Goal: Communication & Community: Participate in discussion

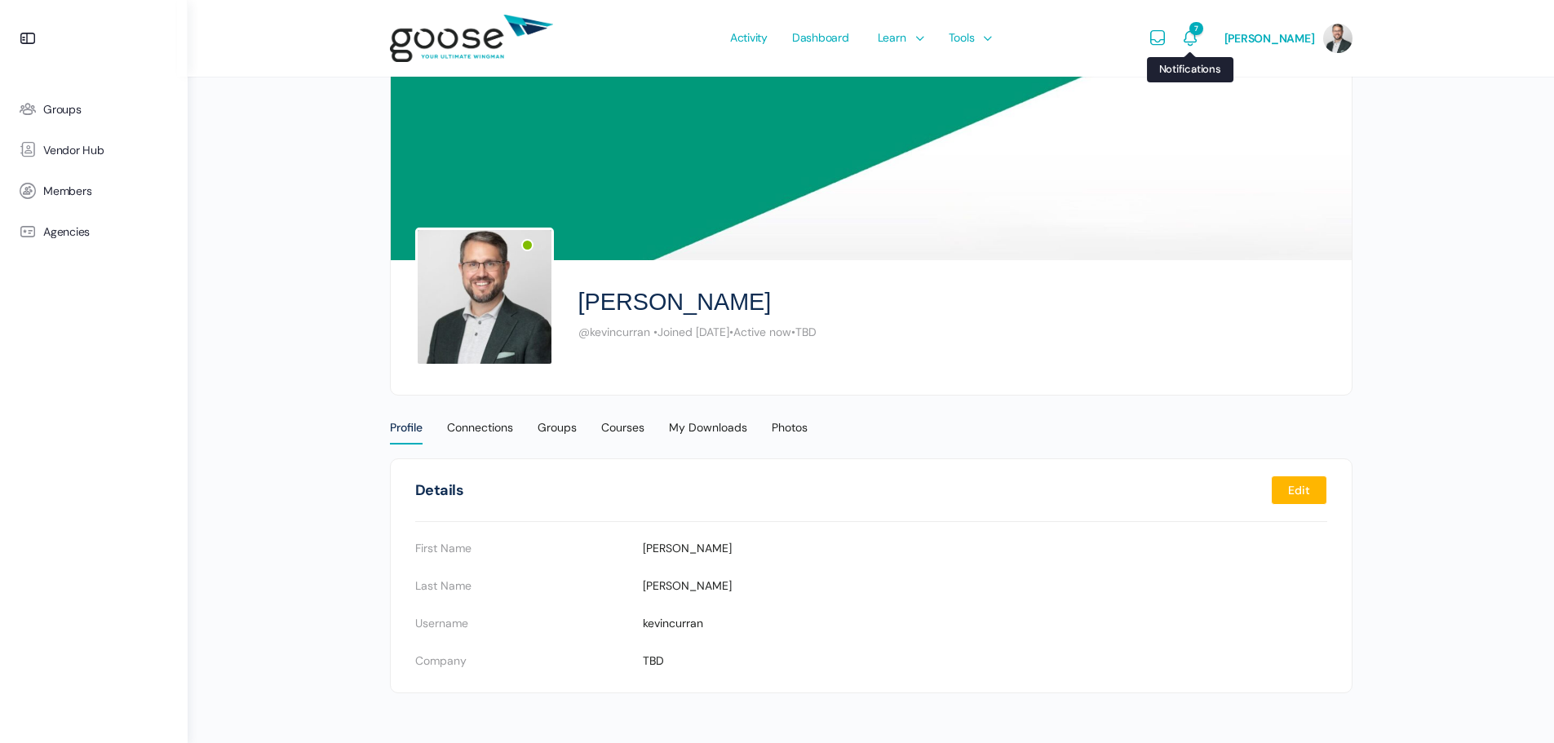
click at [1200, 35] on icon "Notifications" at bounding box center [1190, 39] width 20 height 20
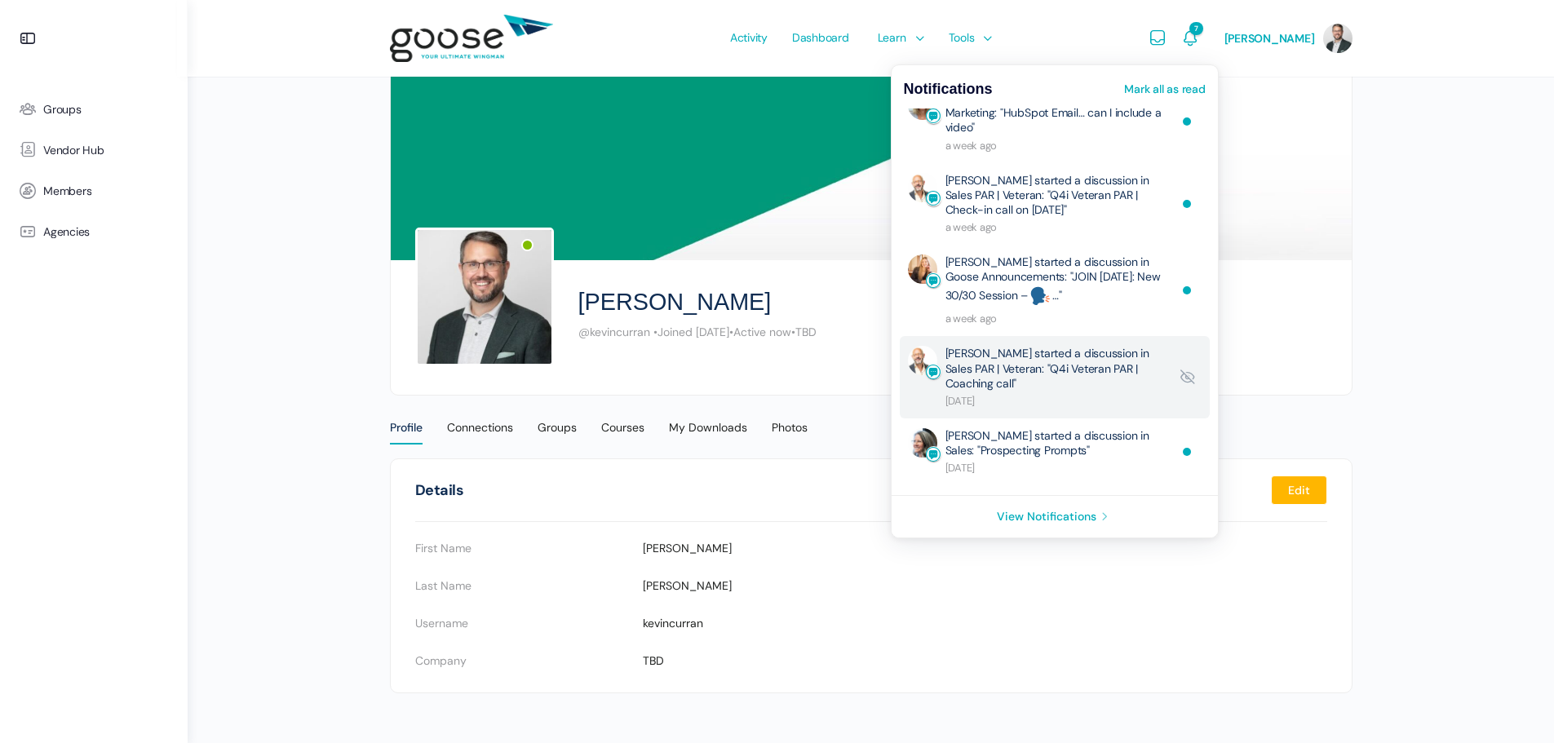
scroll to position [179, 0]
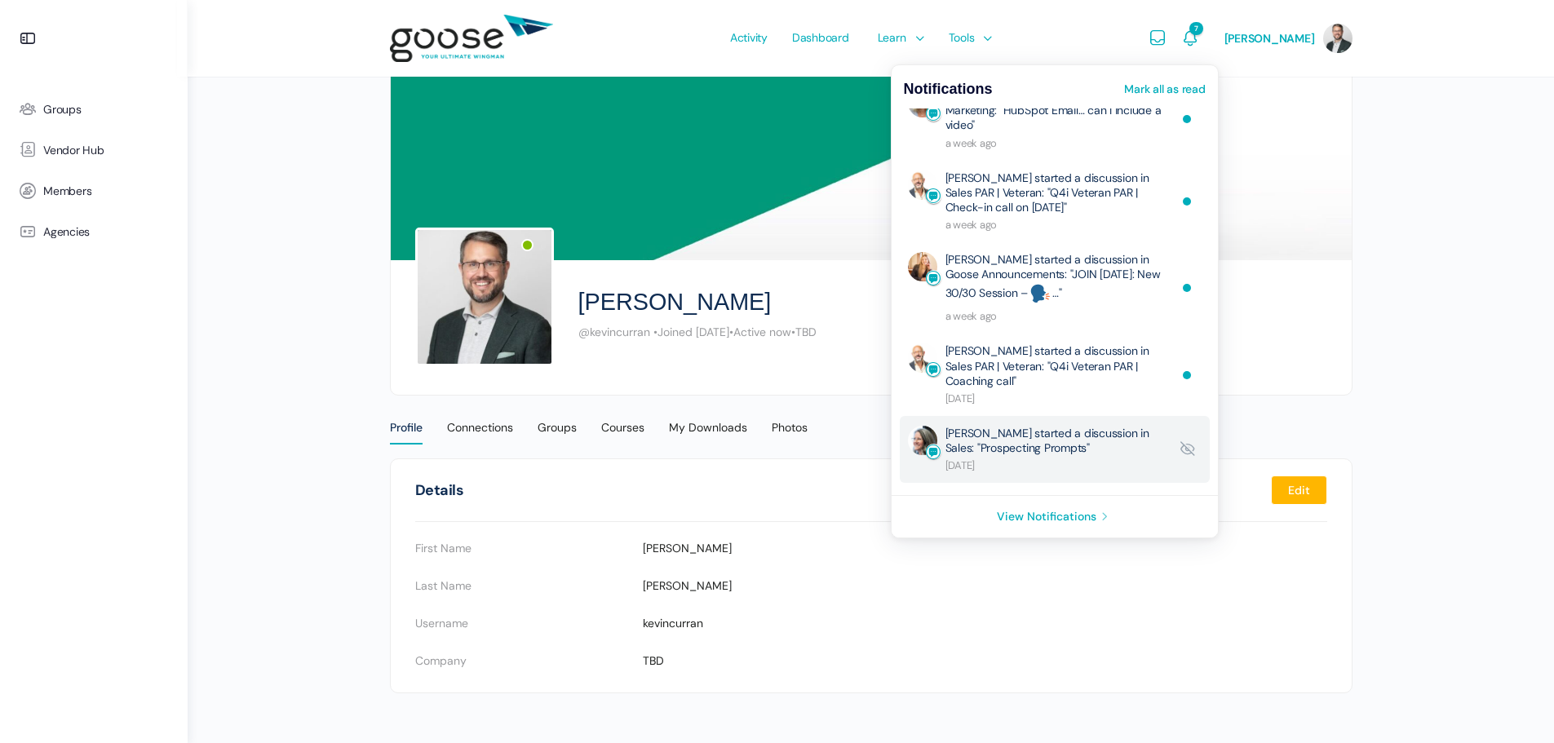
click at [1074, 443] on link "Wendy Keneipp started a discussion in Sales: "Prospecting Prompts"" at bounding box center [1057, 449] width 224 height 47
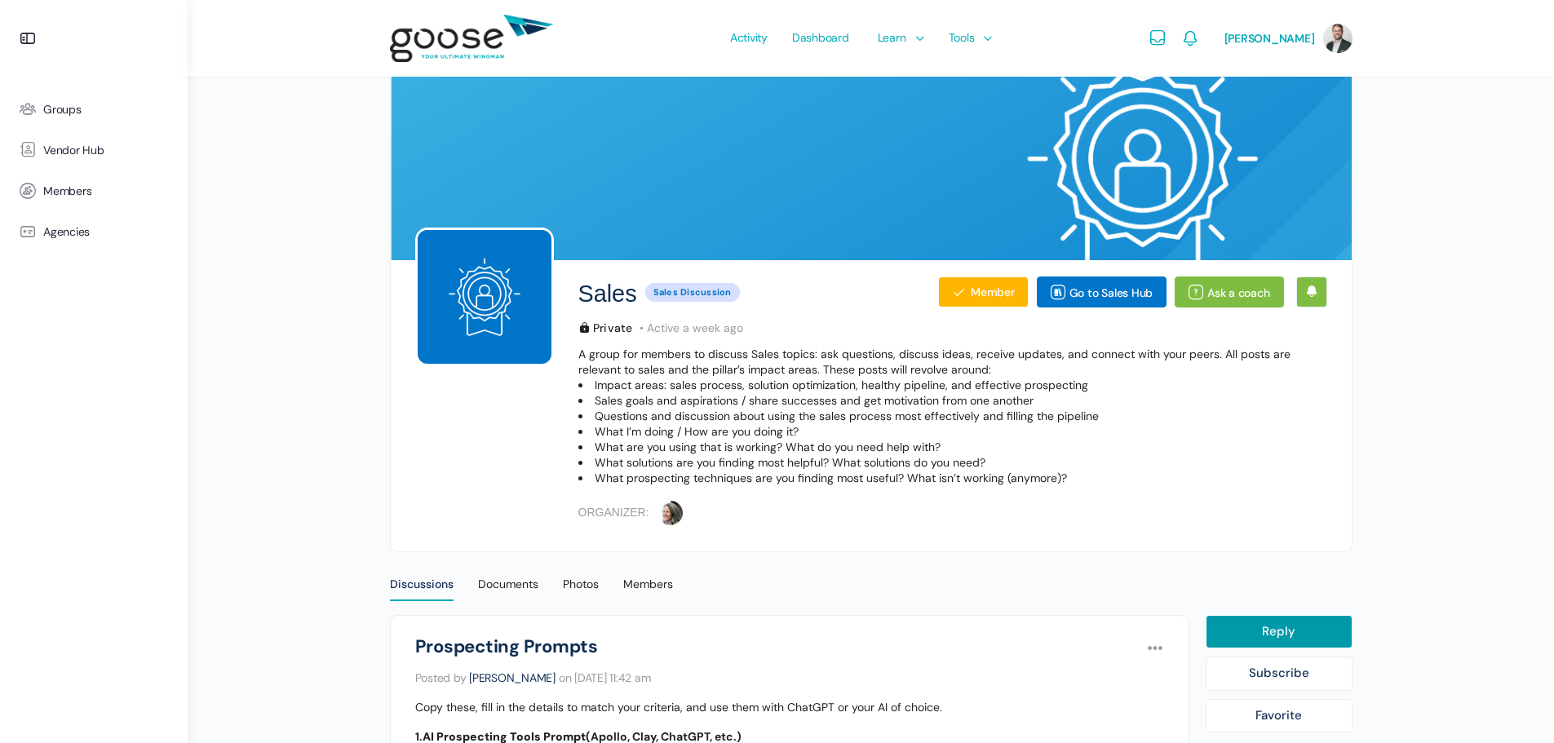
click at [298, 428] on e-page-transition at bounding box center [777, 371] width 1554 height 743
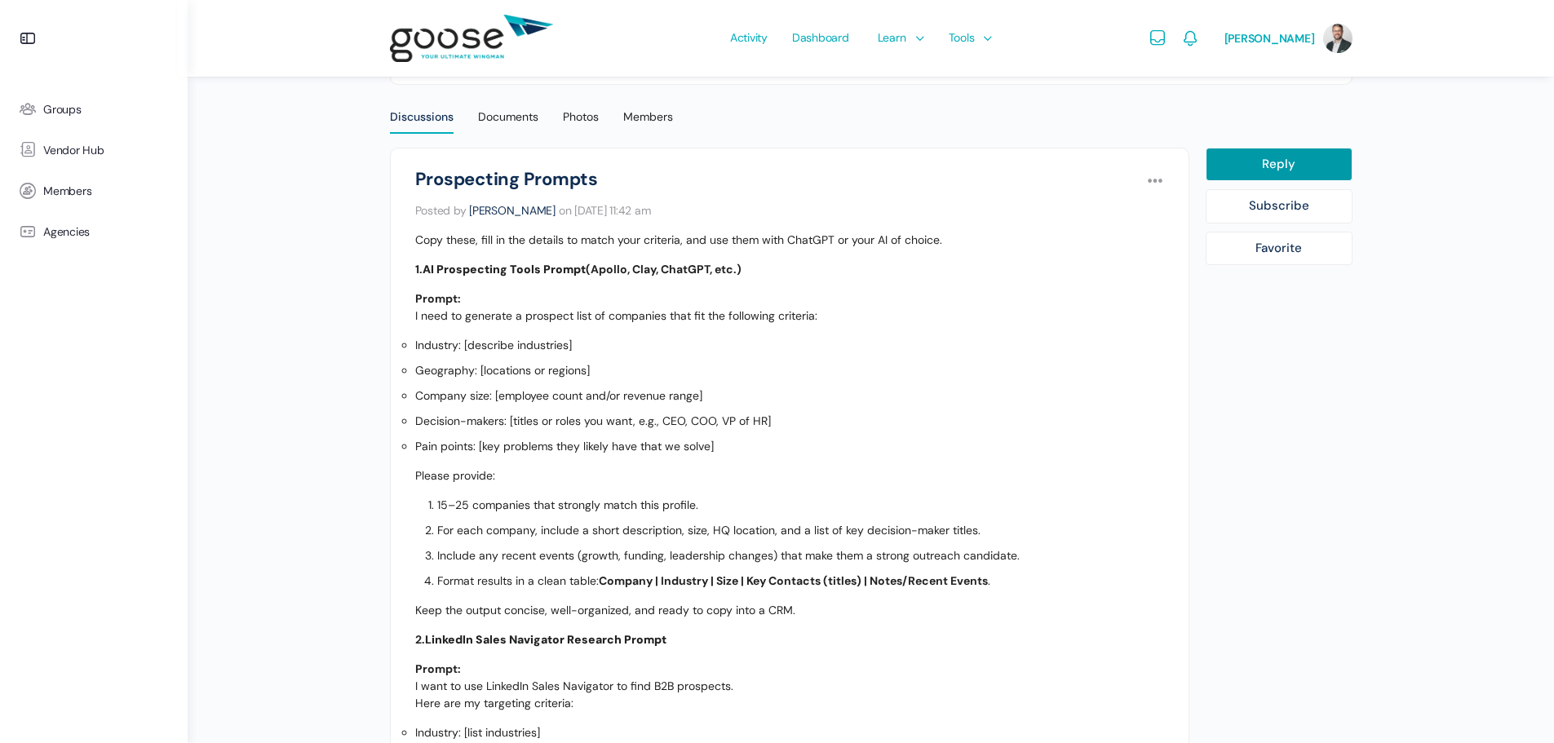
scroll to position [489, 0]
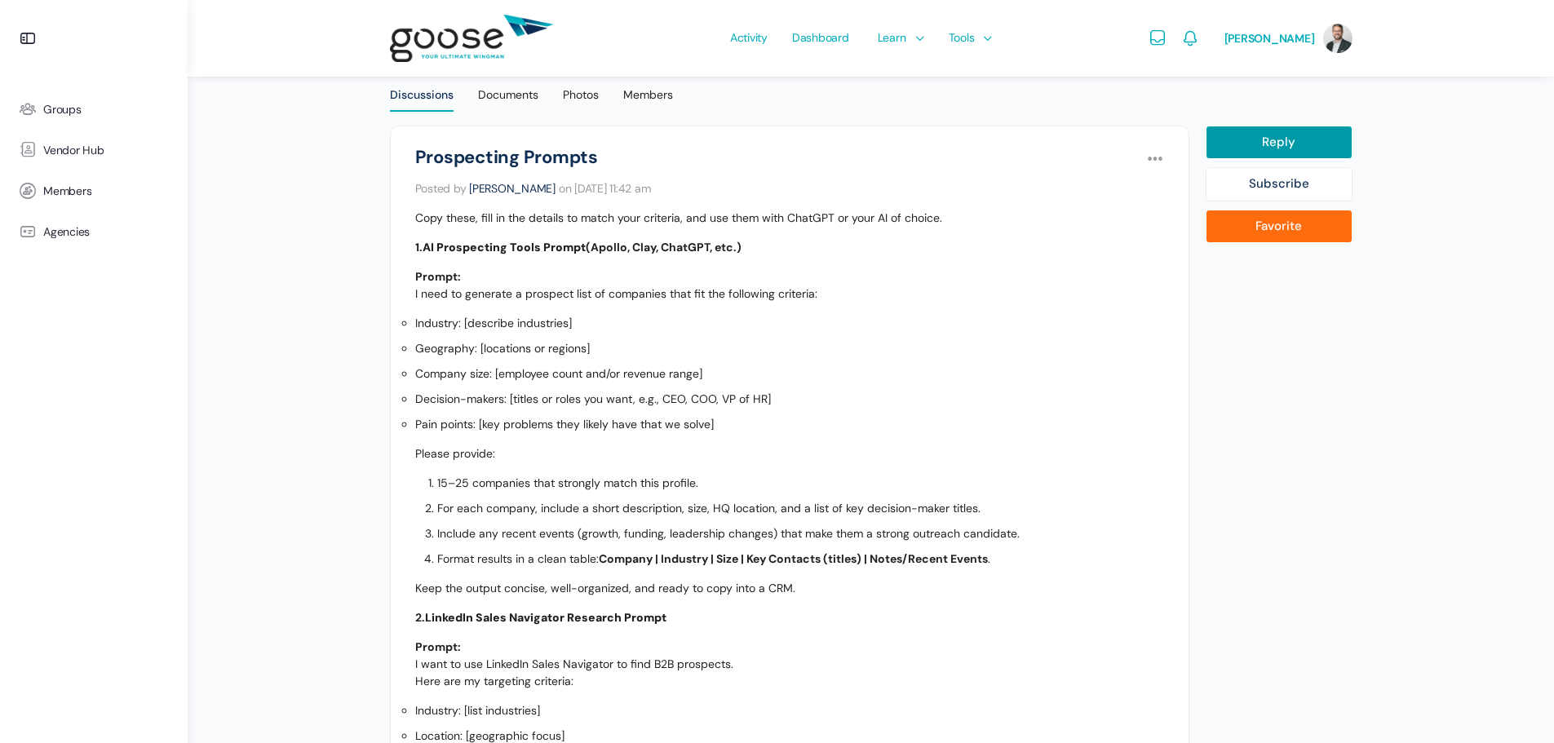
click at [1303, 233] on link "Favorite" at bounding box center [1279, 227] width 147 height 34
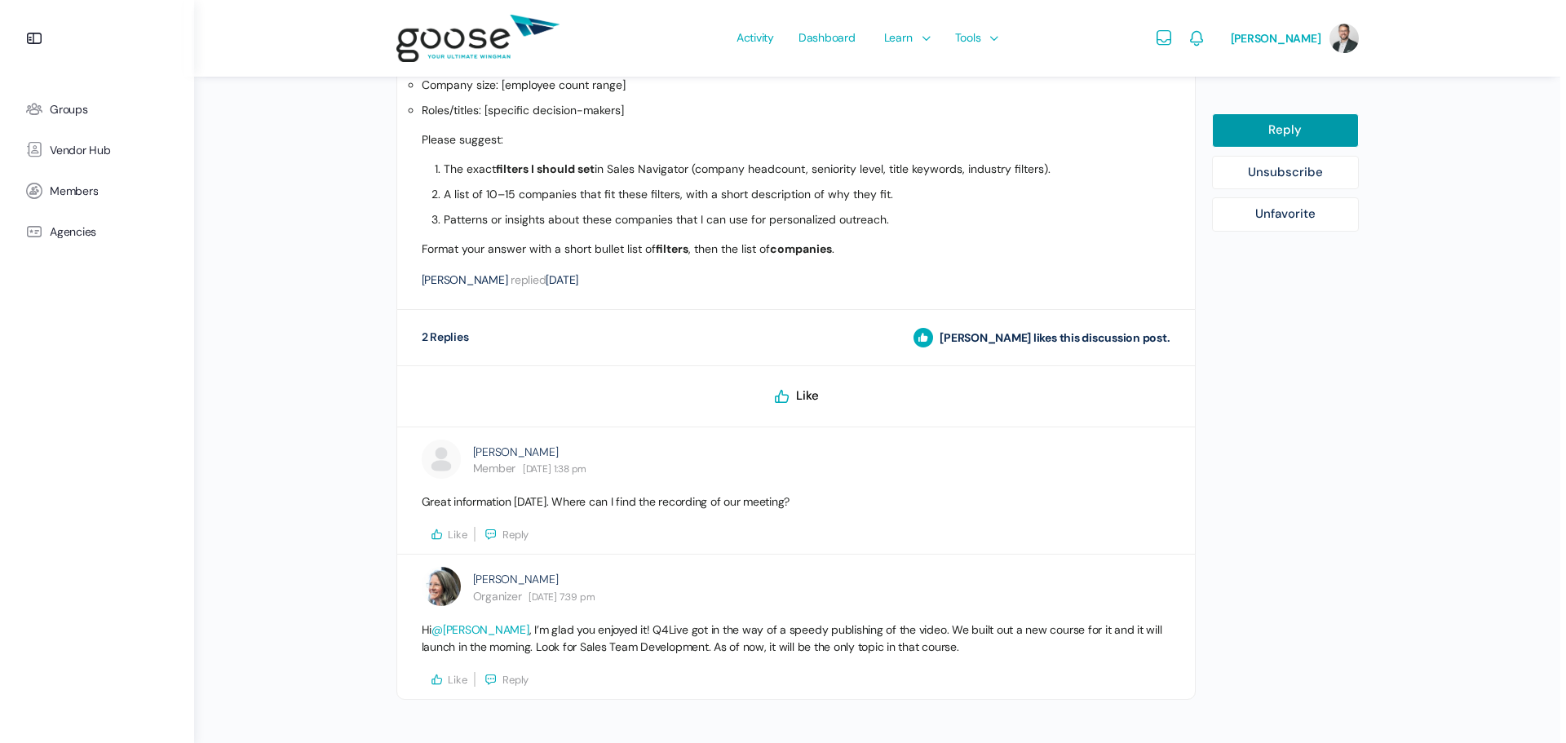
scroll to position [1216, 0]
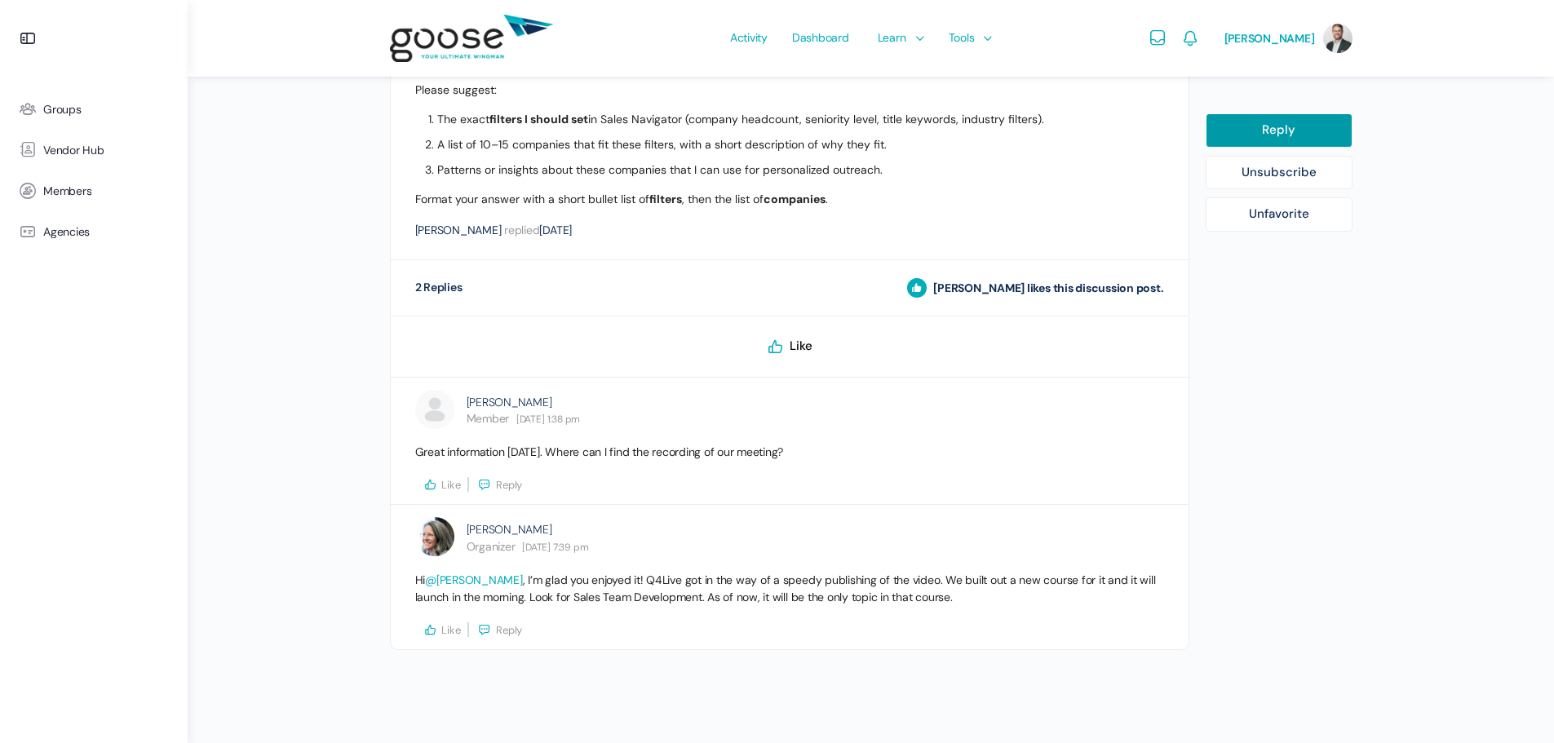
click at [777, 346] on icon at bounding box center [776, 347] width 20 height 20
click at [1266, 127] on link "Reply" at bounding box center [1279, 130] width 147 height 34
select select
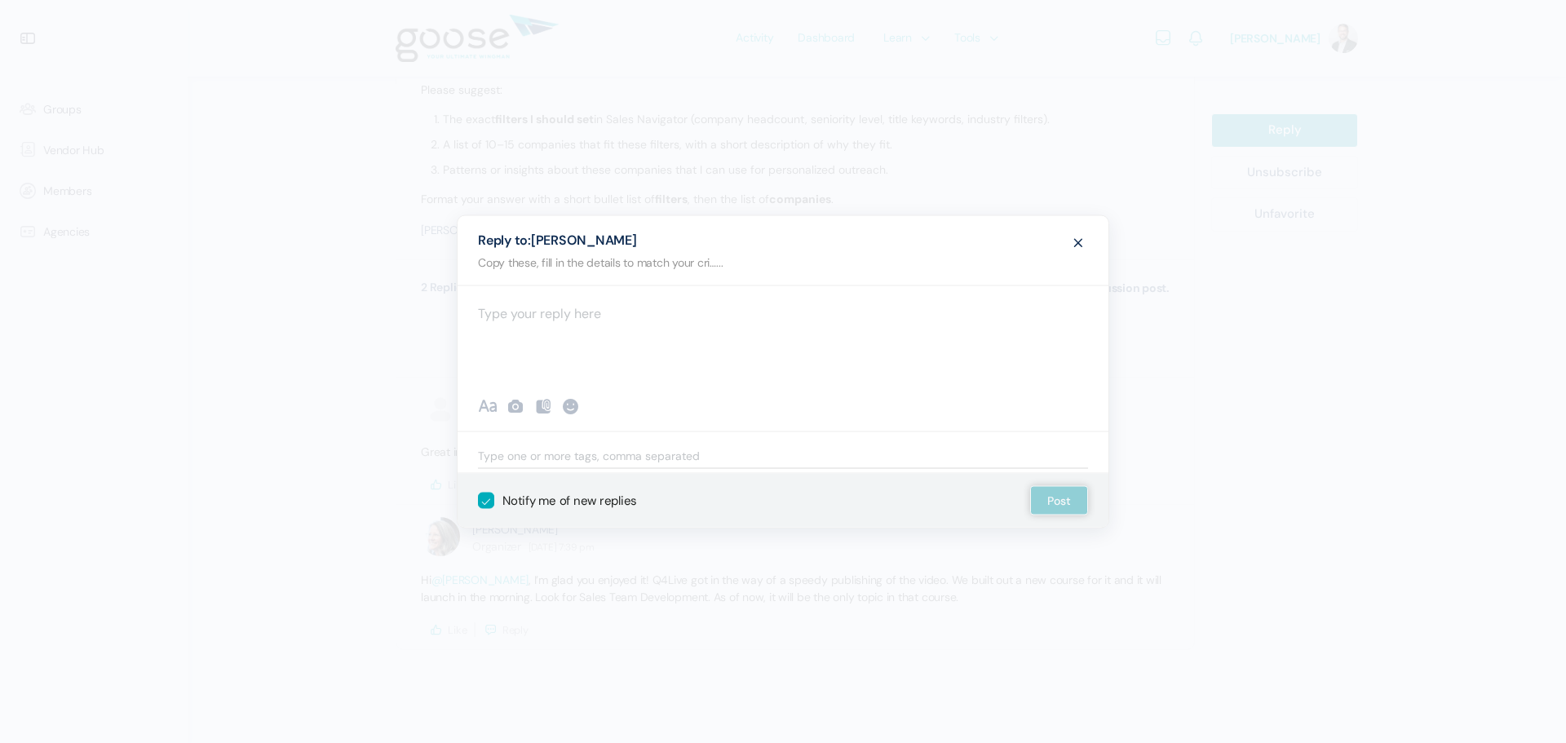
click at [656, 321] on div at bounding box center [783, 335] width 651 height 98
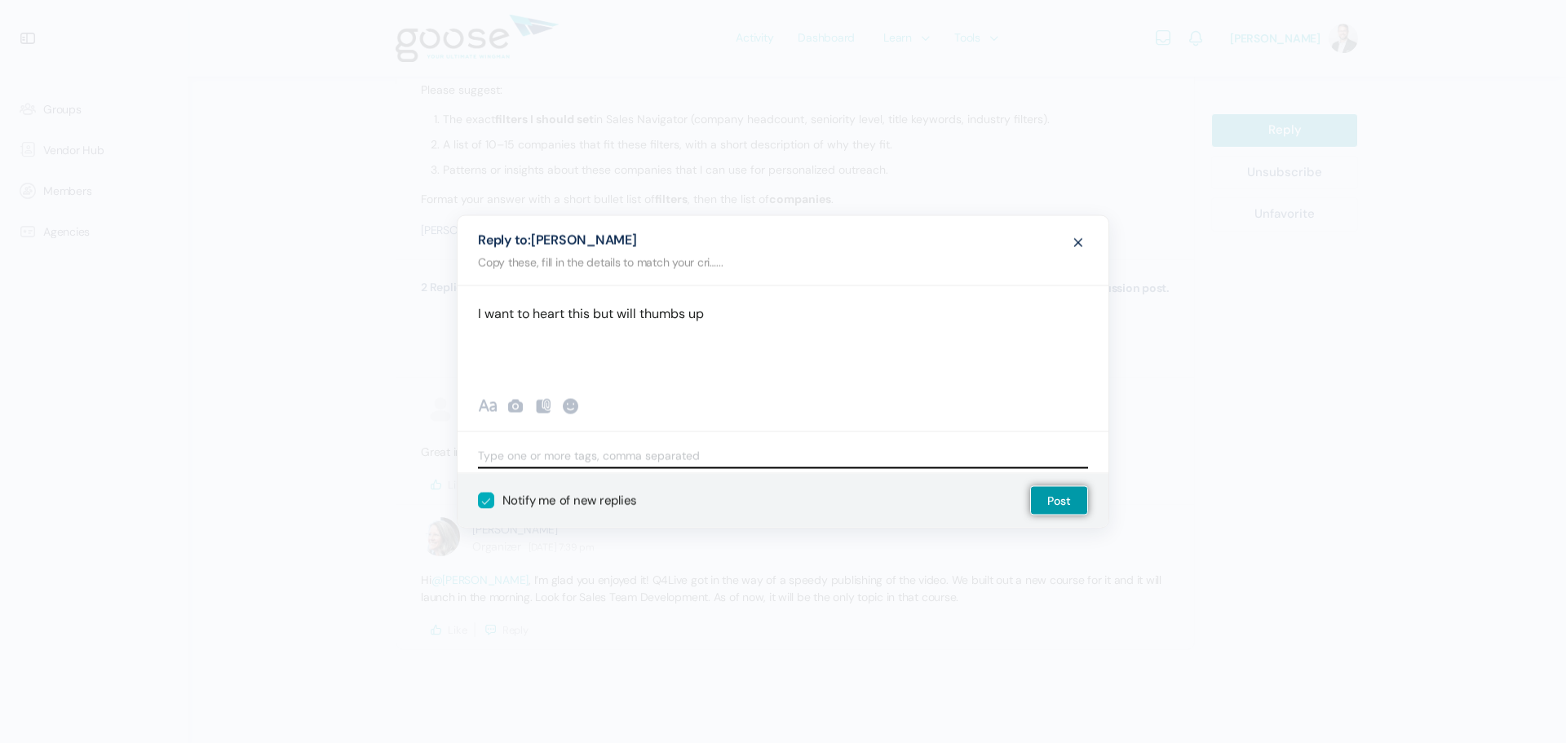
click at [582, 442] on input "search" at bounding box center [783, 455] width 610 height 33
click at [573, 408] on div at bounding box center [571, 406] width 20 height 20
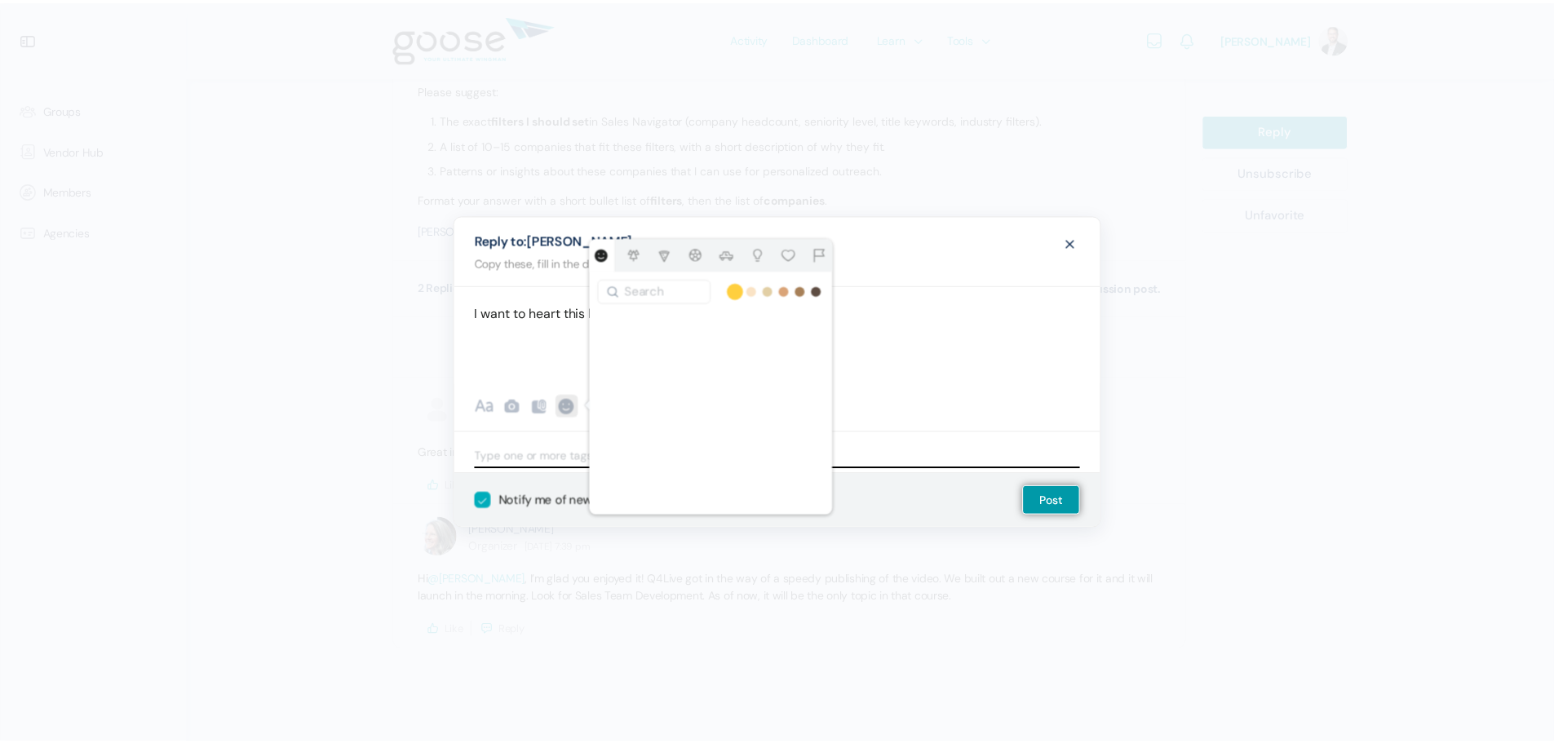
scroll to position [653, 0]
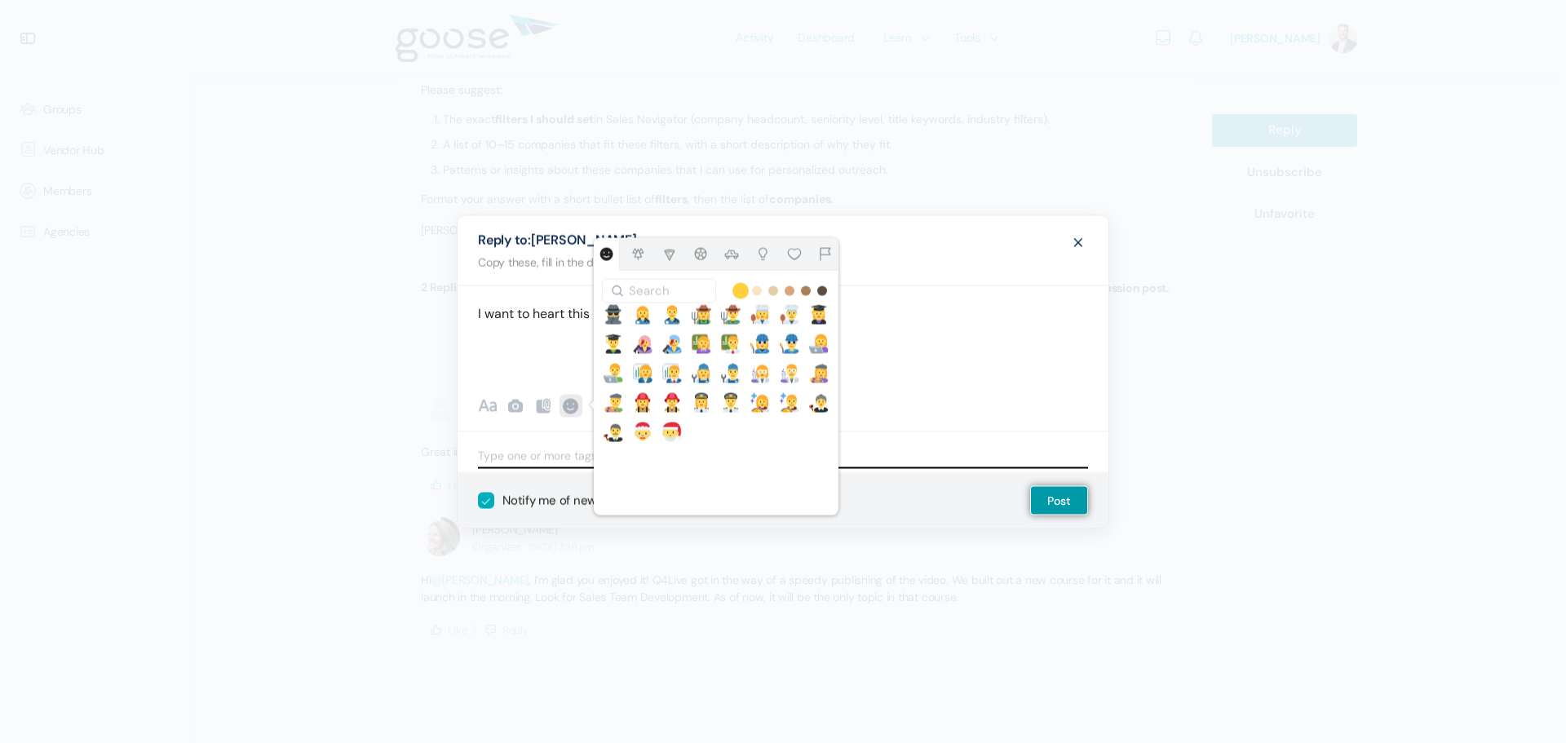
click at [1074, 244] on span at bounding box center [1079, 241] width 20 height 30
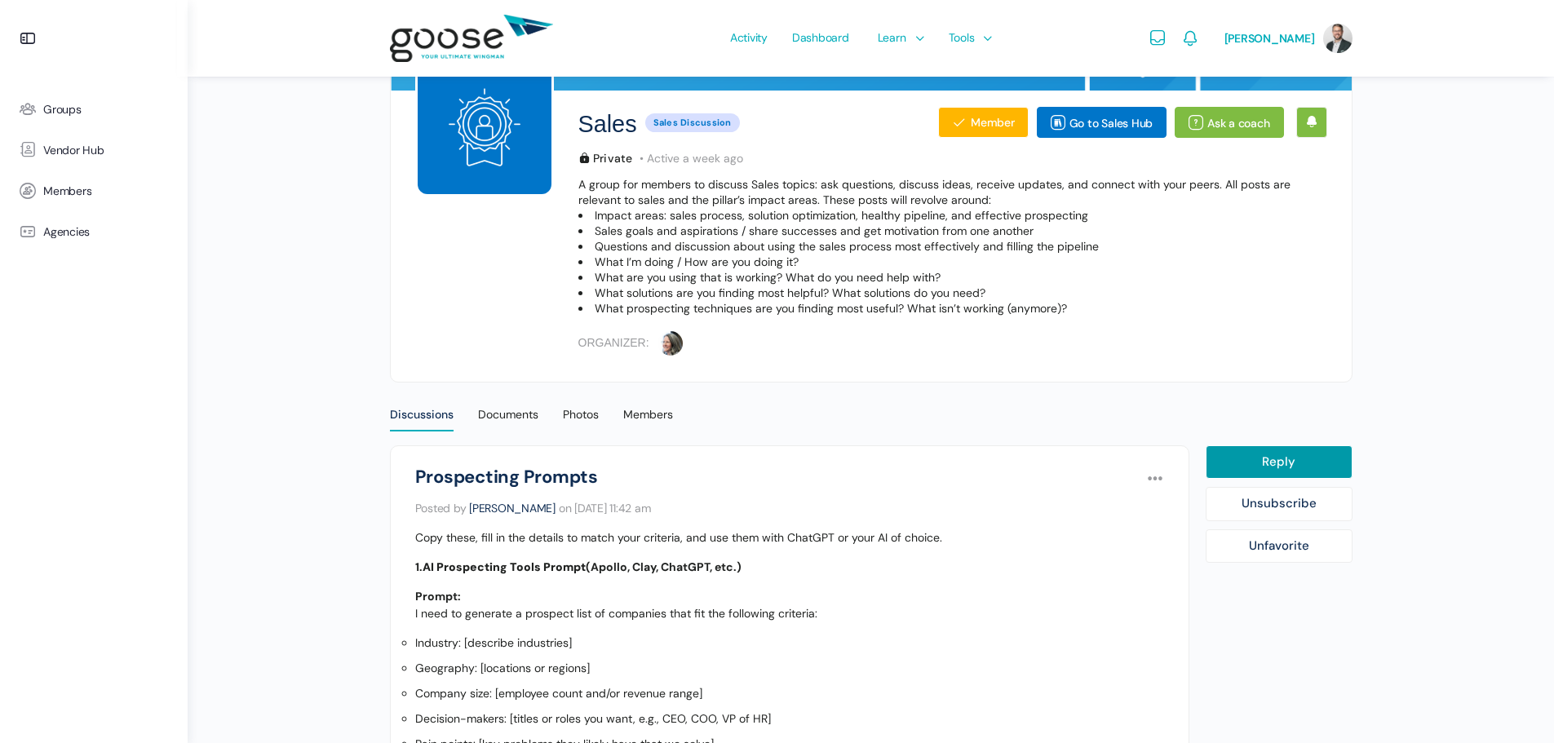
scroll to position [0, 0]
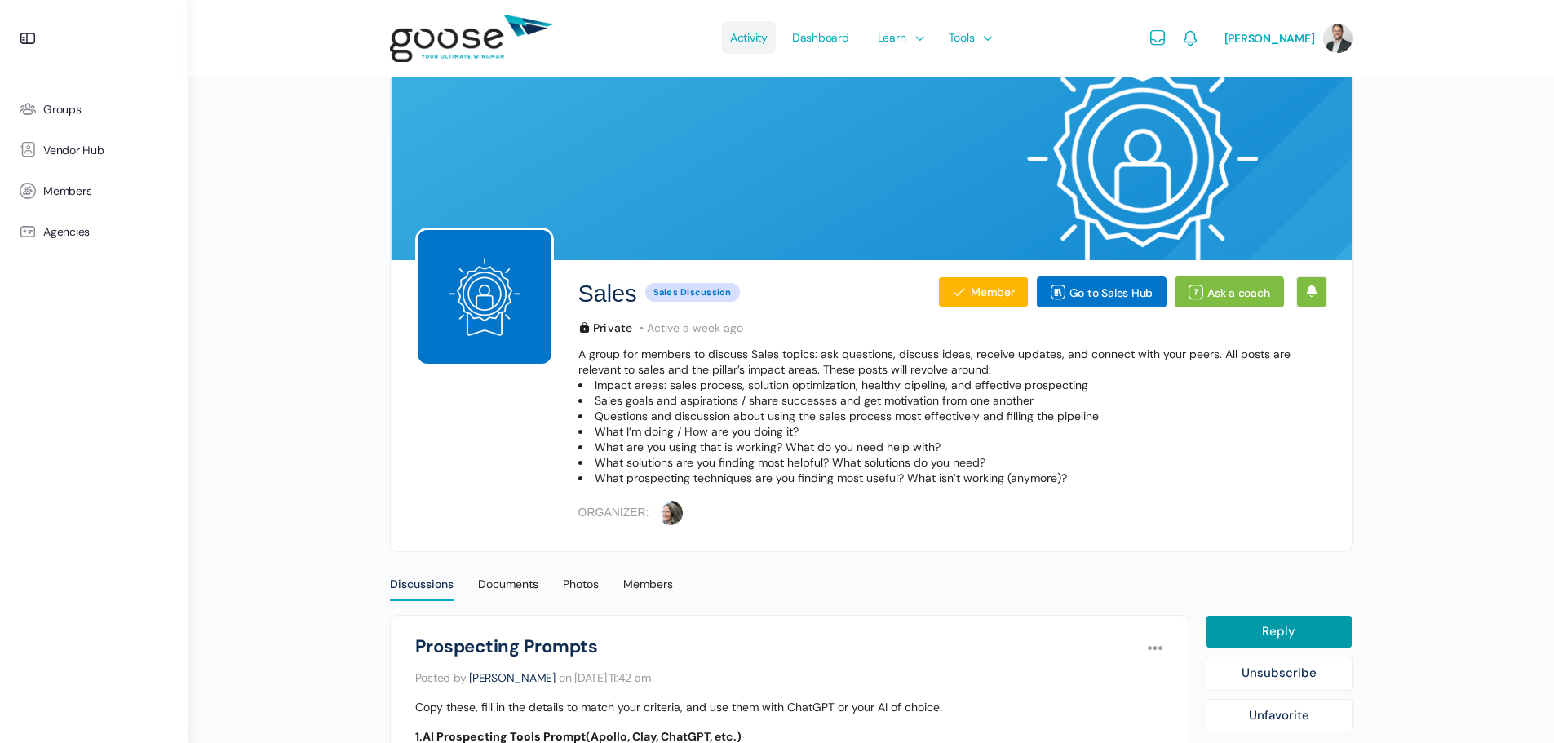
click at [762, 43] on span "Activity" at bounding box center [749, 37] width 38 height 77
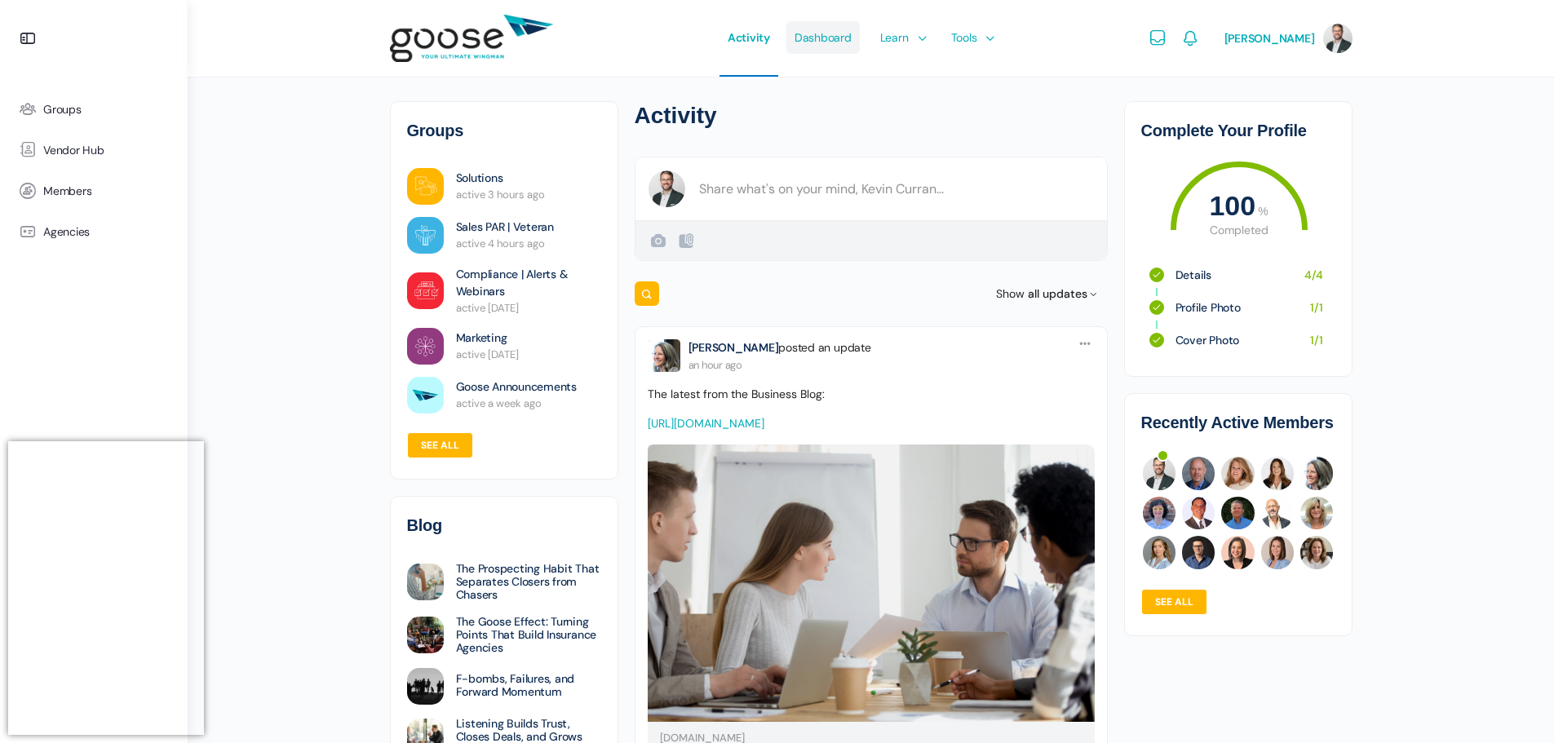
click at [830, 38] on span "Dashboard" at bounding box center [823, 37] width 57 height 77
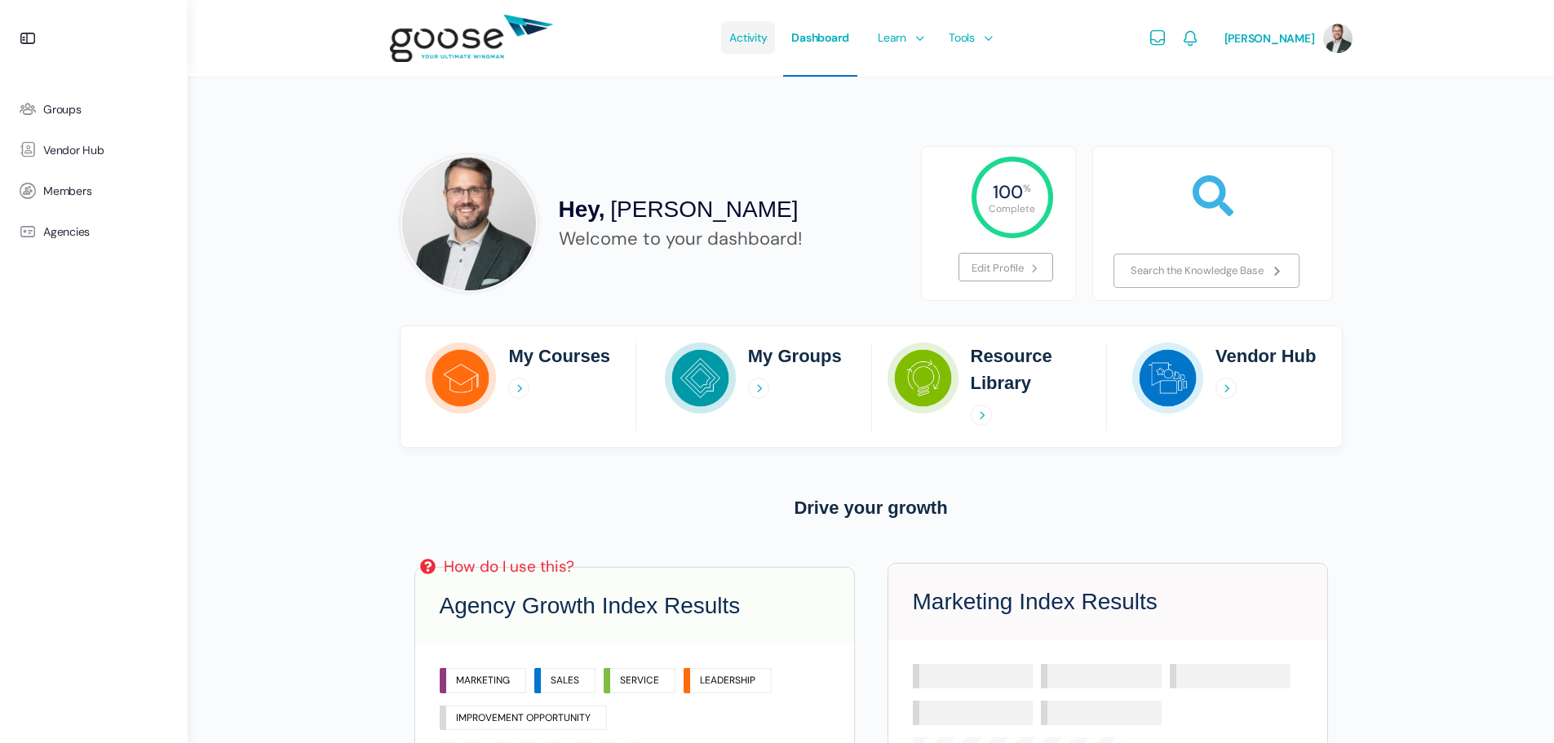
click at [757, 34] on span "Activity" at bounding box center [748, 37] width 38 height 77
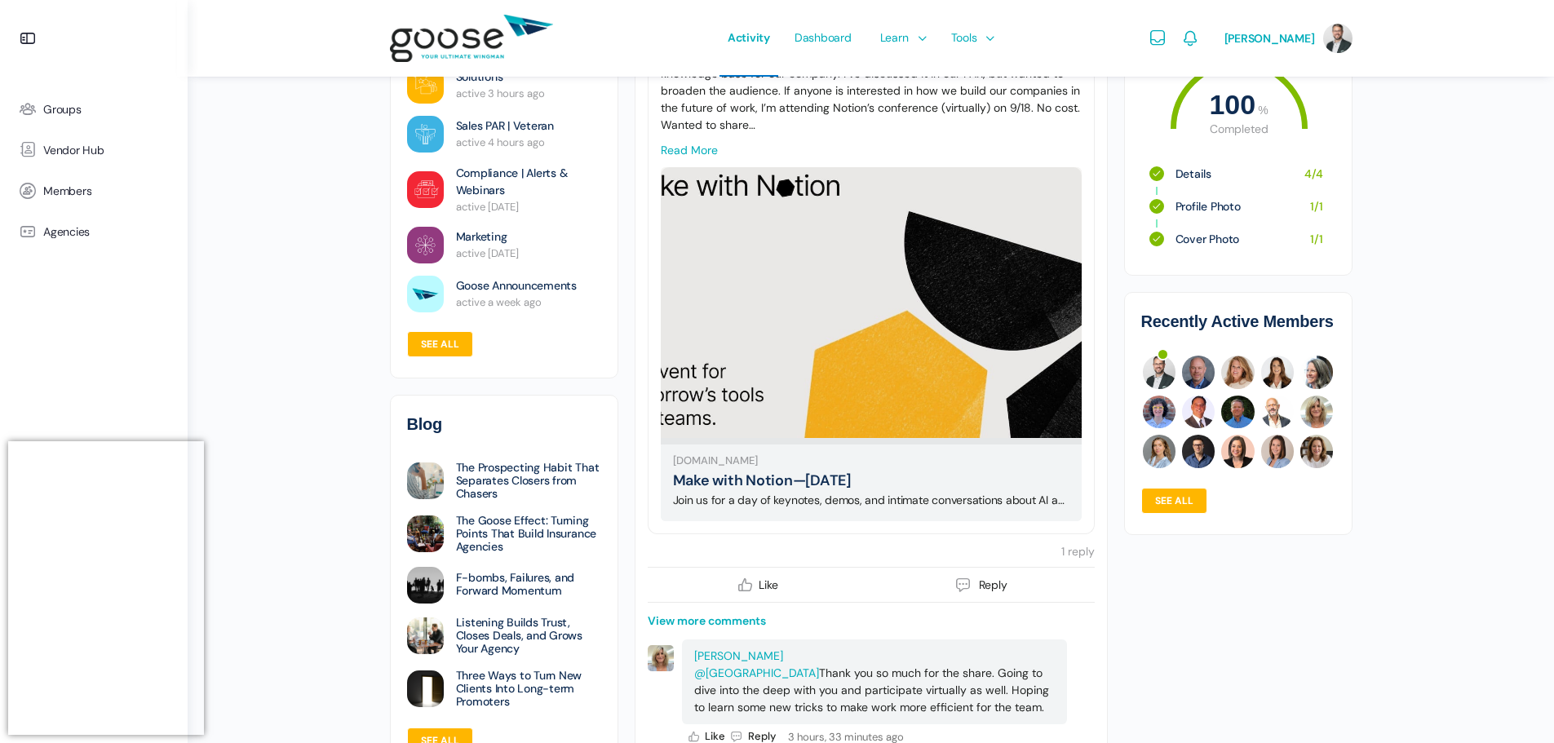
scroll to position [979, 0]
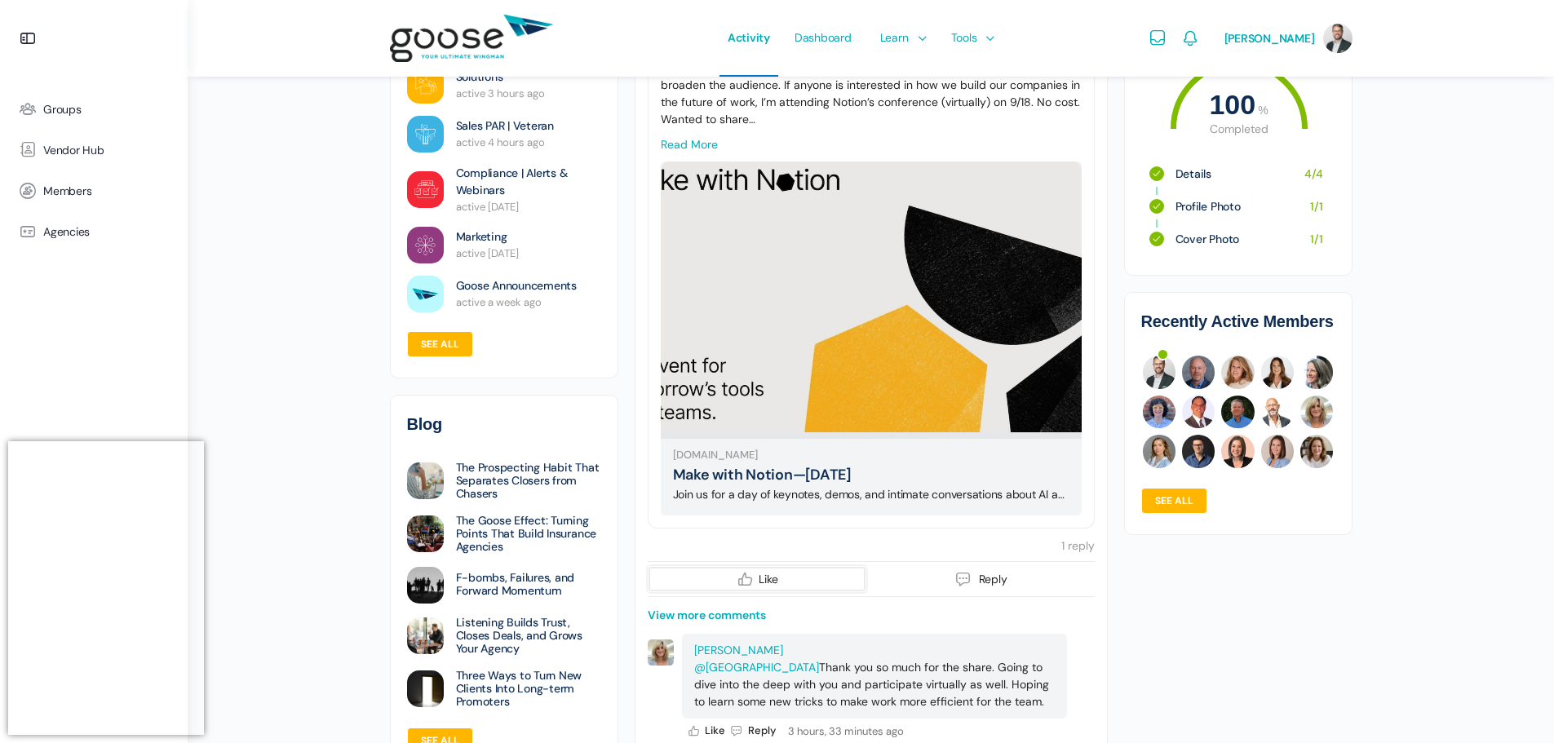
click at [751, 589] on icon at bounding box center [746, 579] width 20 height 20
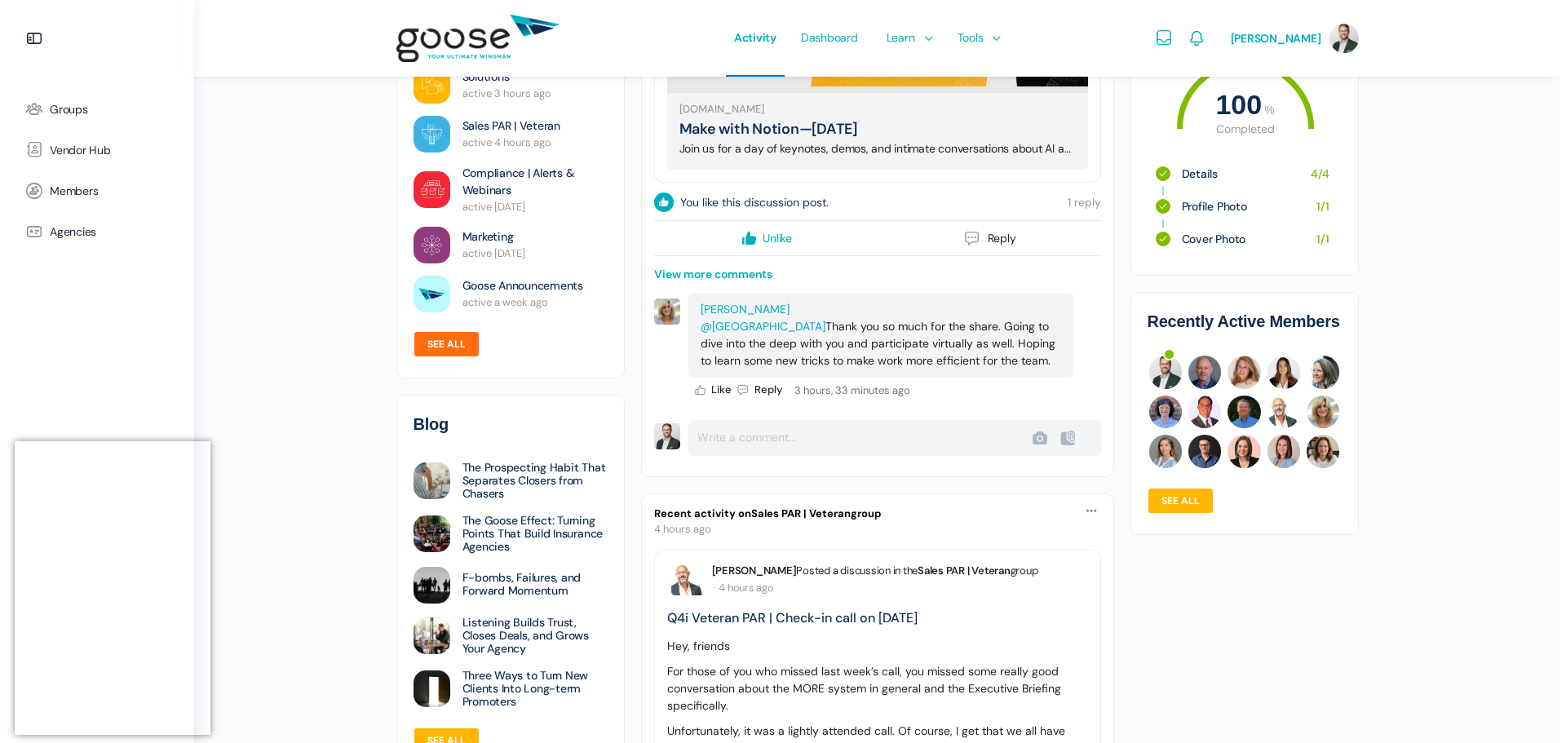
scroll to position [1387, 0]
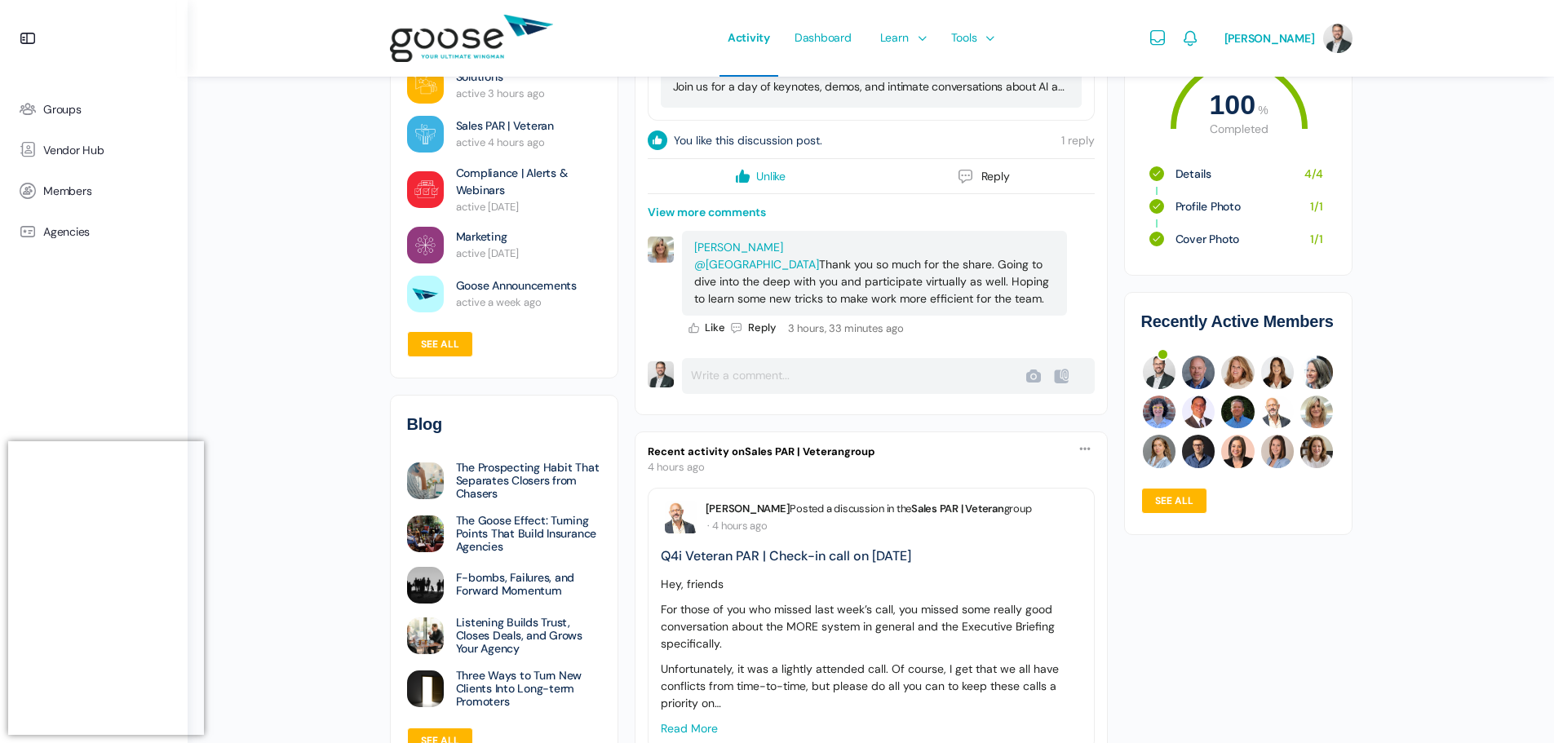
click at [715, 221] on link "View more comments" at bounding box center [707, 212] width 118 height 17
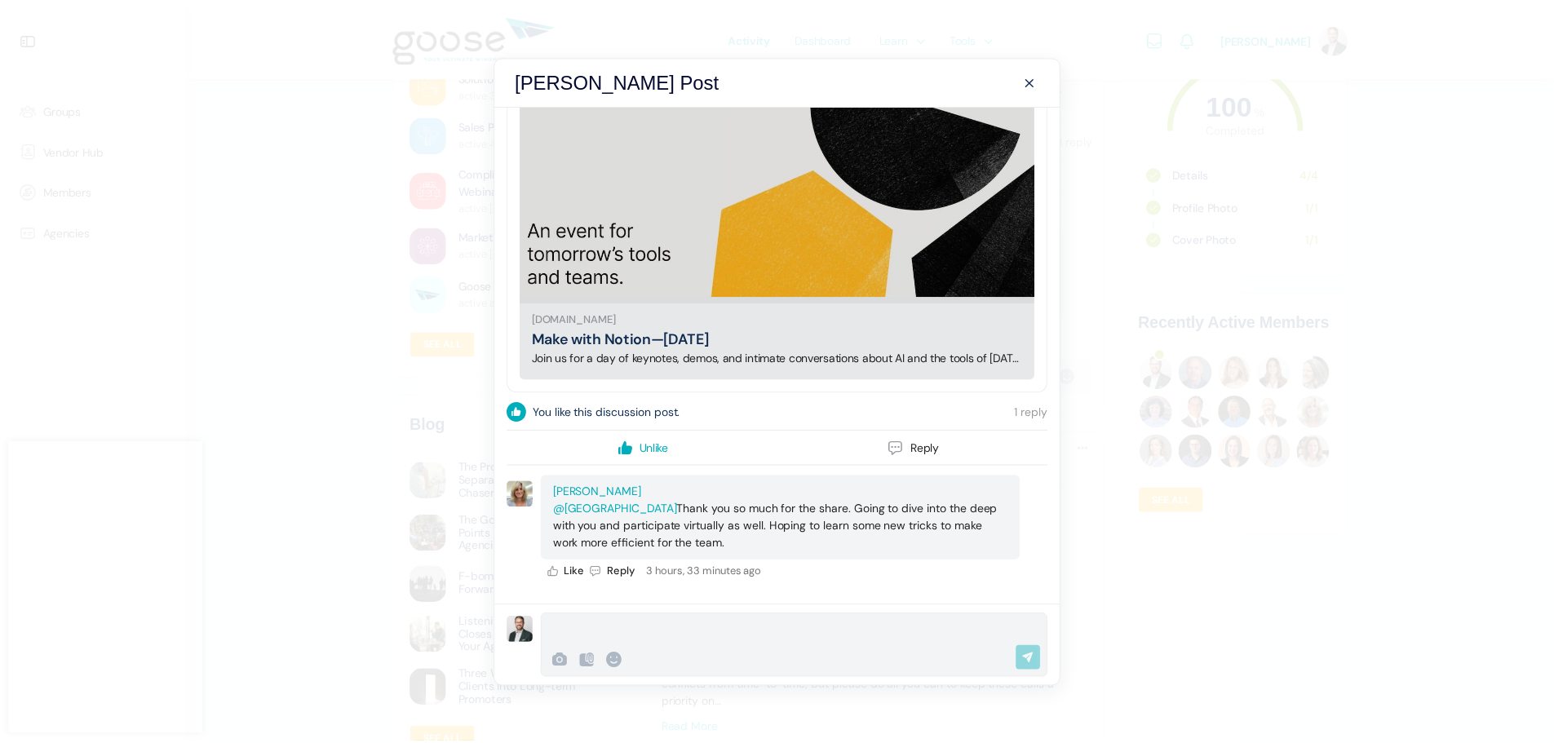
scroll to position [325, 0]
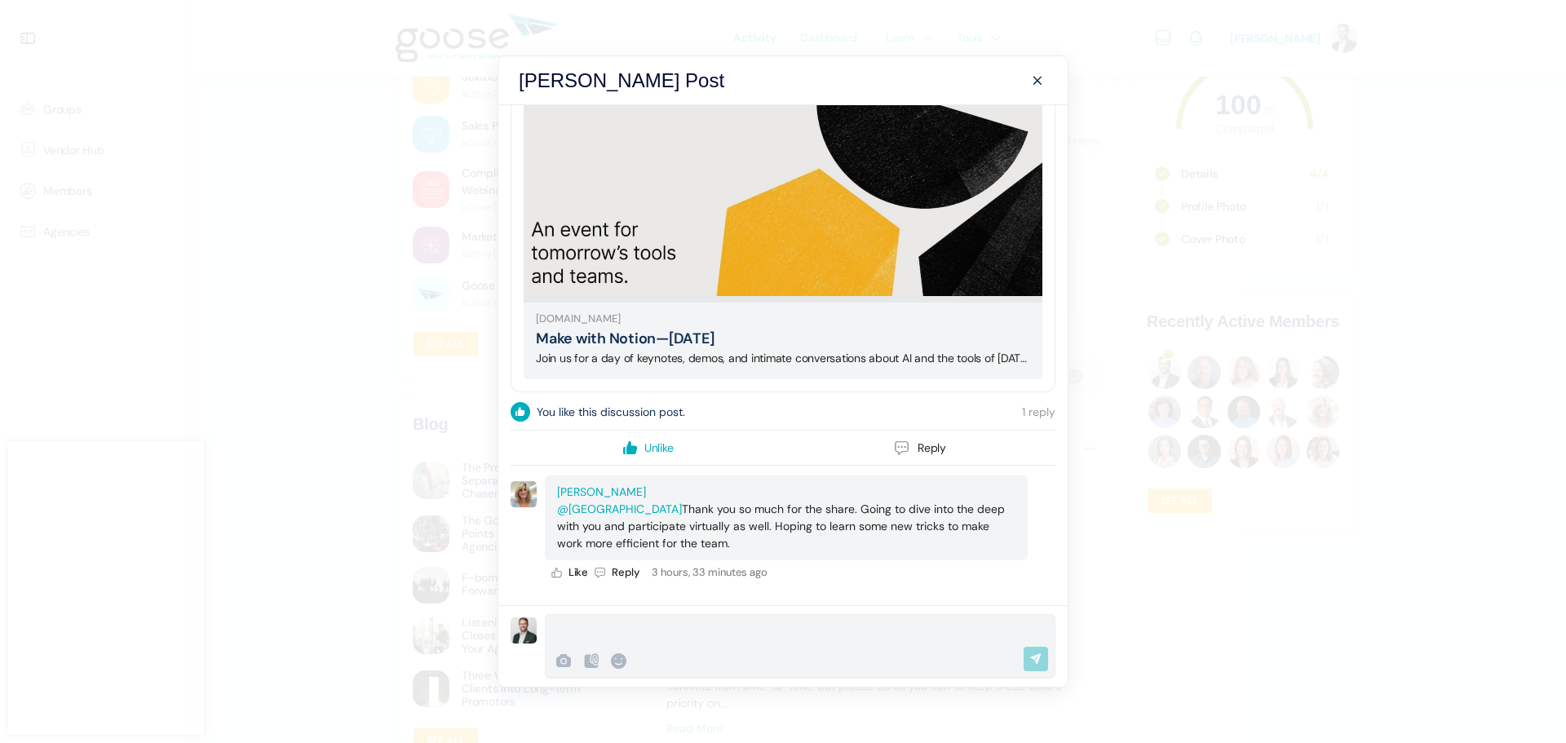
click at [1038, 75] on span at bounding box center [1038, 81] width 20 height 20
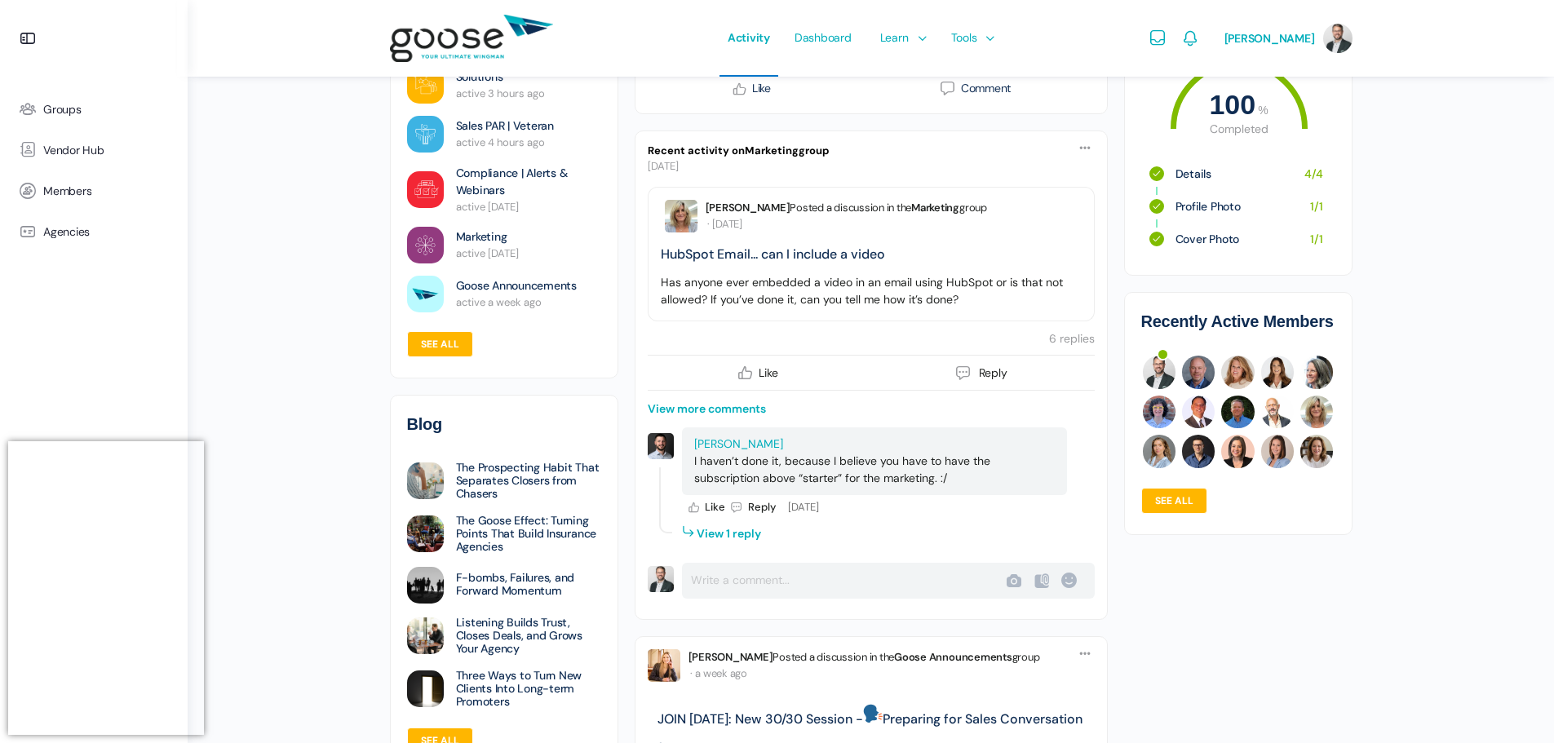
scroll to position [3753, 0]
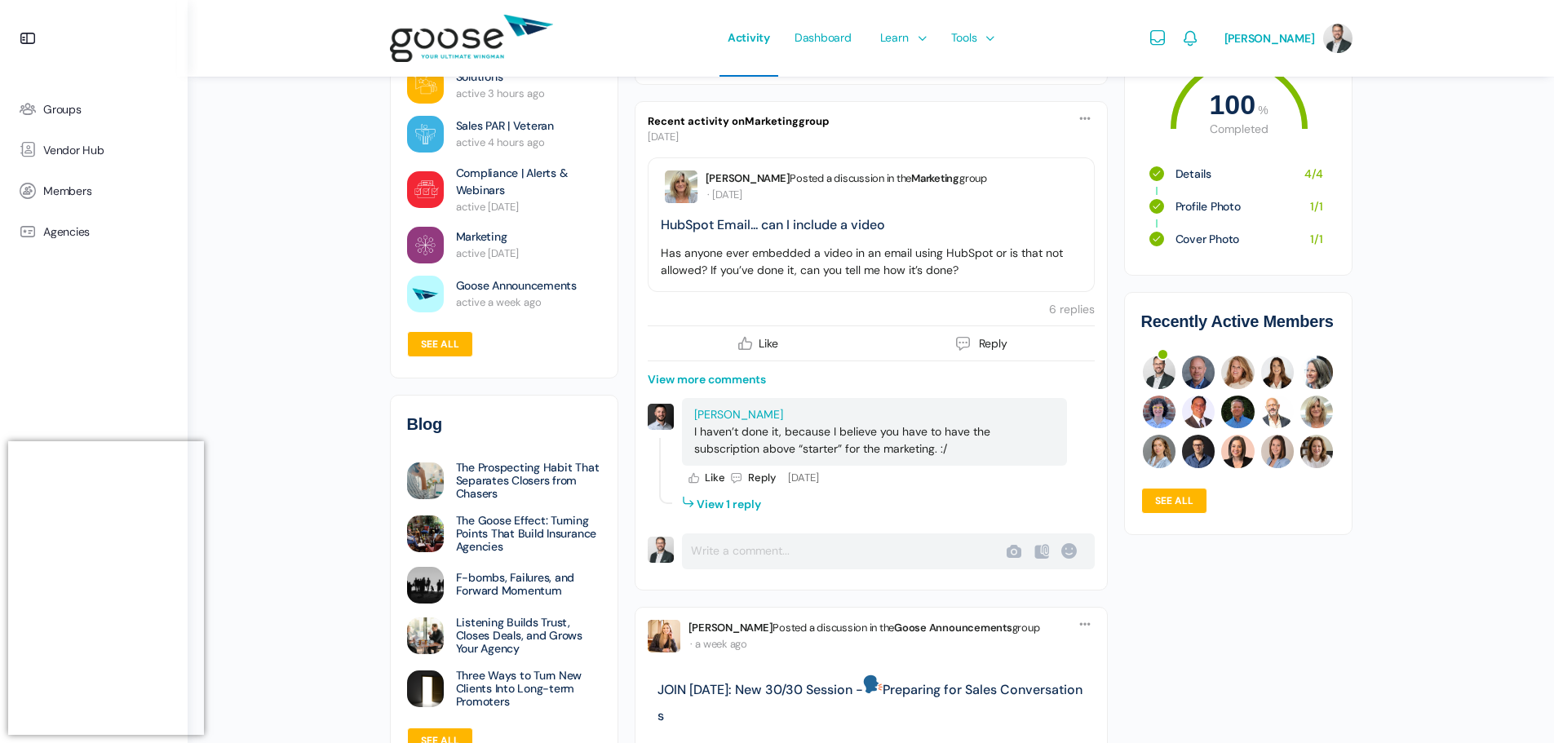
click at [1079, 317] on span "6 replies" at bounding box center [1072, 309] width 46 height 15
type input "Post"
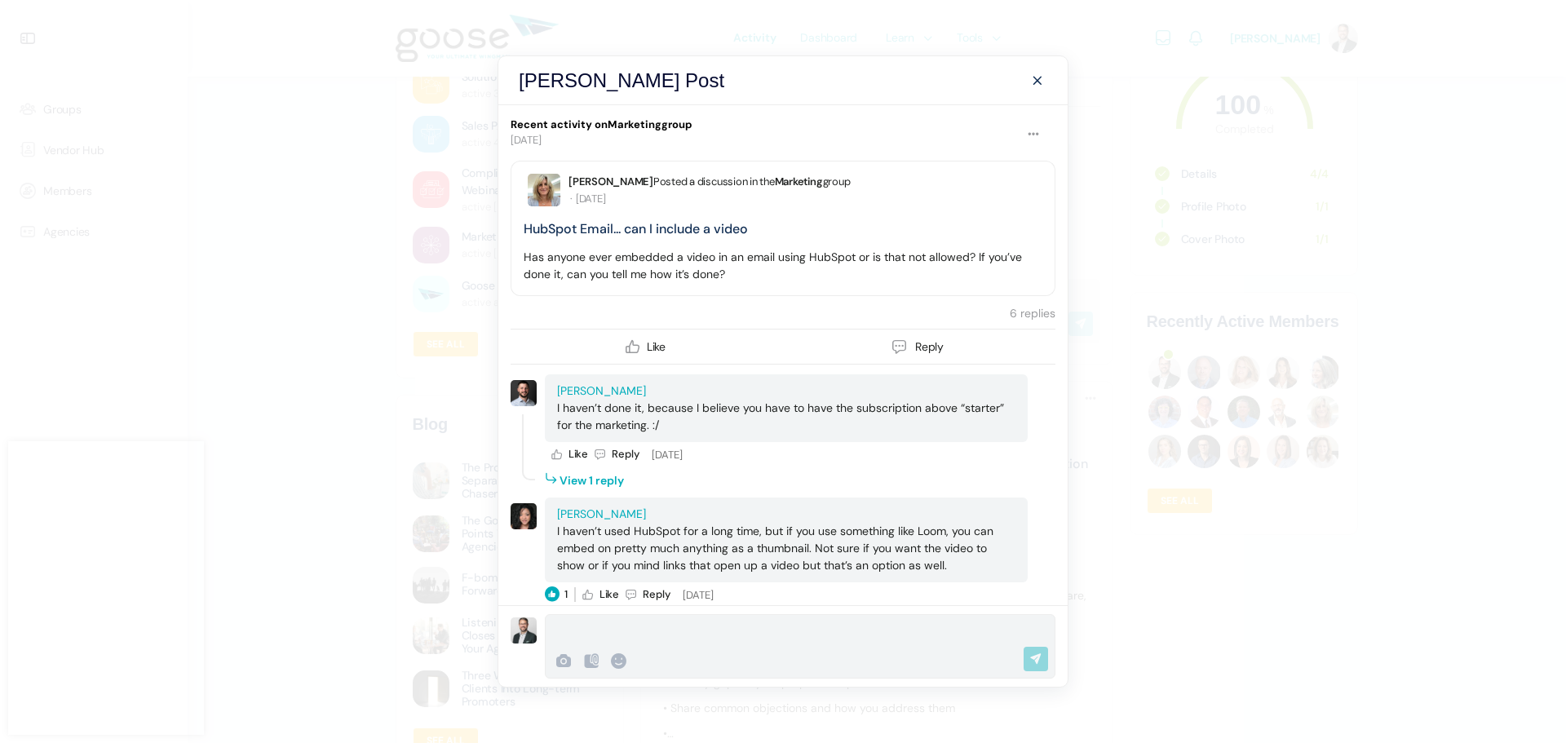
scroll to position [4011, 0]
click at [616, 481] on li "View 1 reply" at bounding box center [583, 479] width 81 height 24
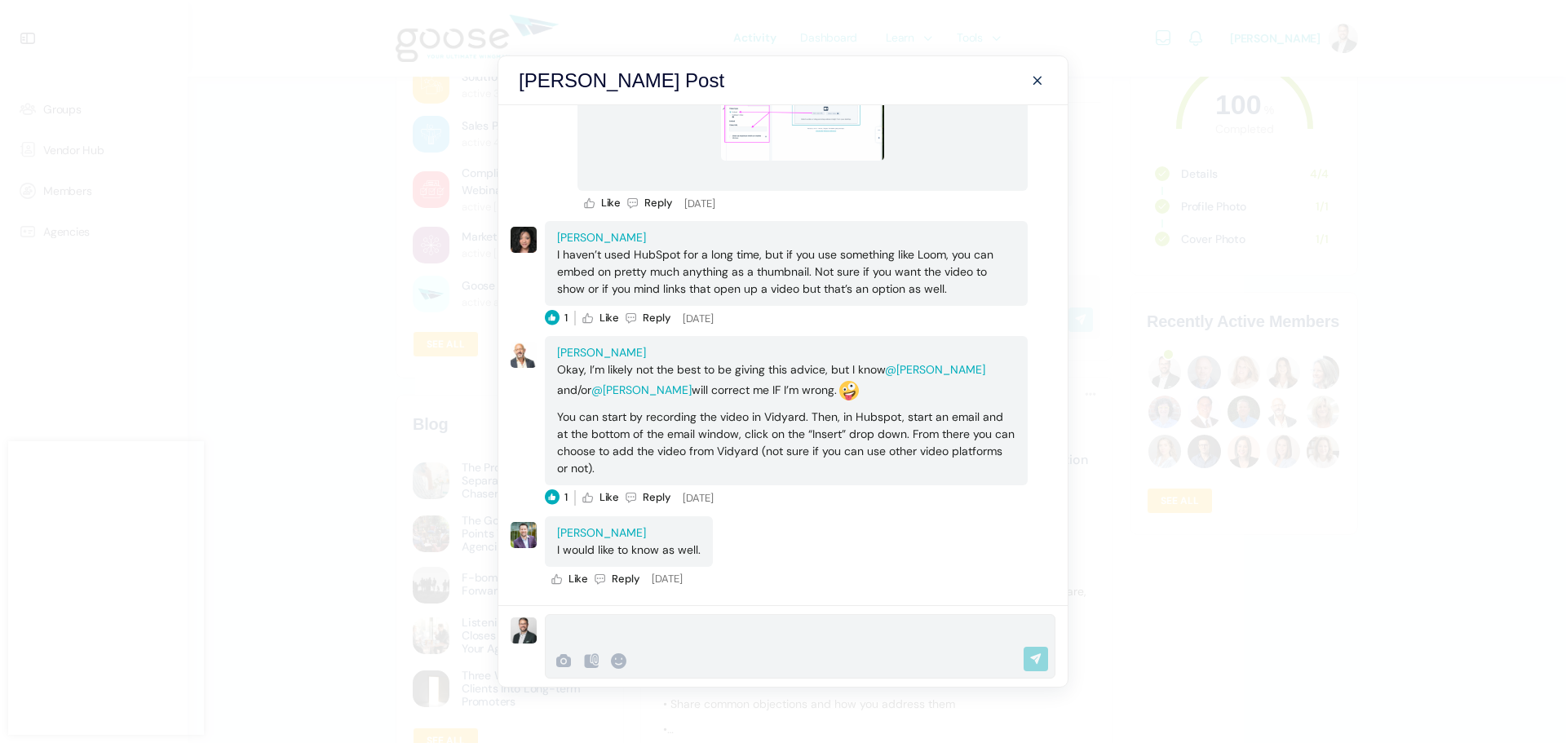
scroll to position [24, 0]
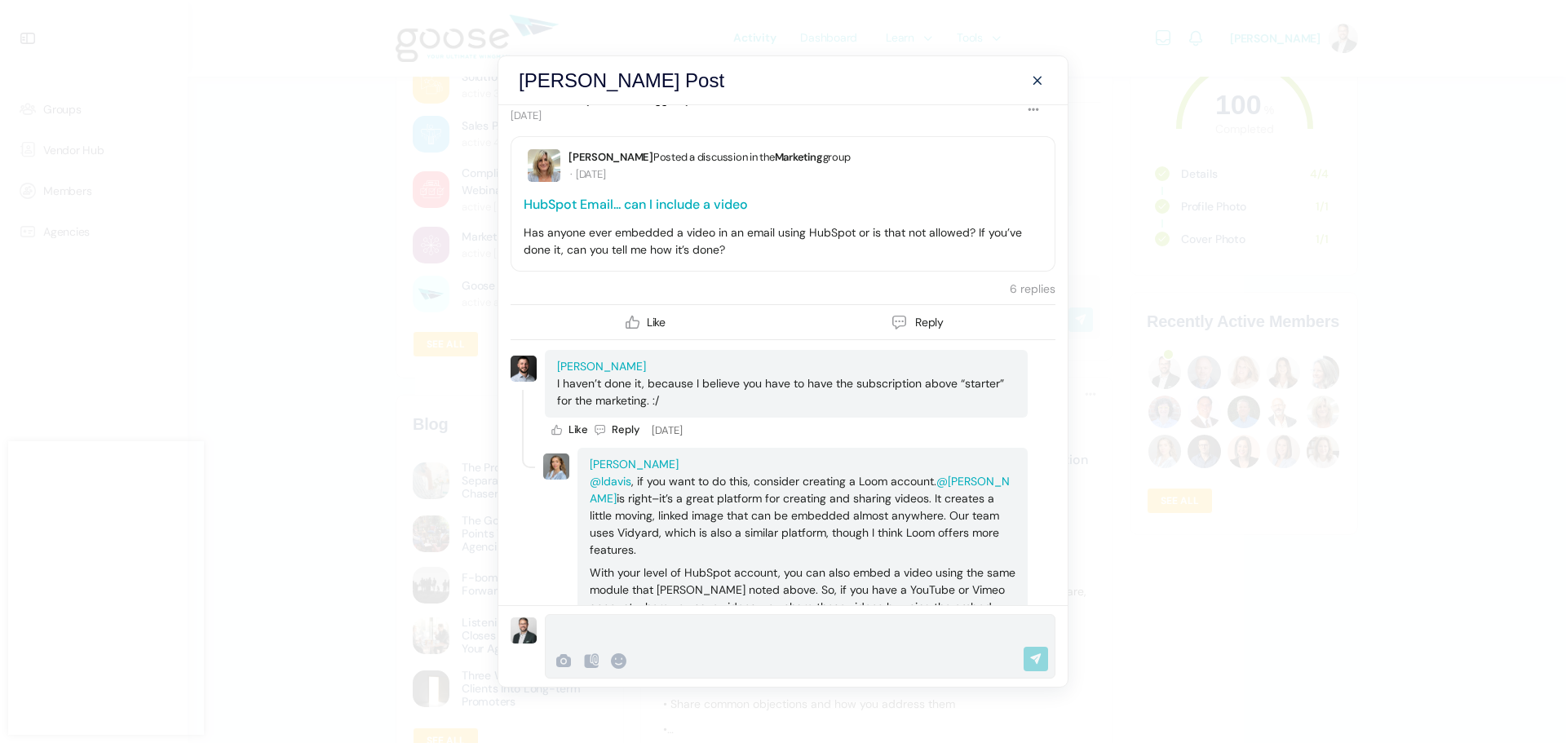
click at [677, 206] on link "HubSpot Email... can I include a video" at bounding box center [636, 204] width 224 height 17
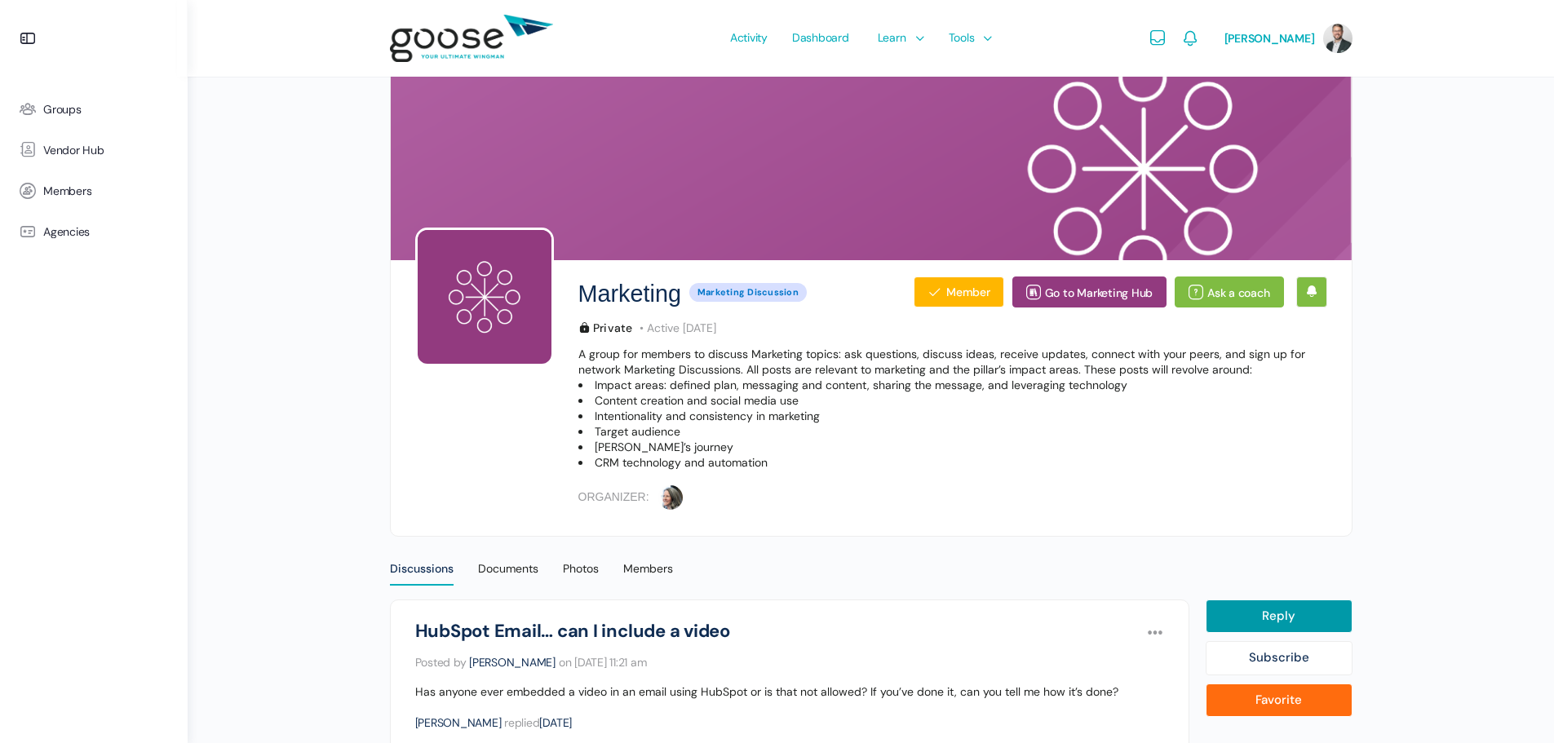
click at [1295, 704] on link "Favorite" at bounding box center [1279, 701] width 147 height 34
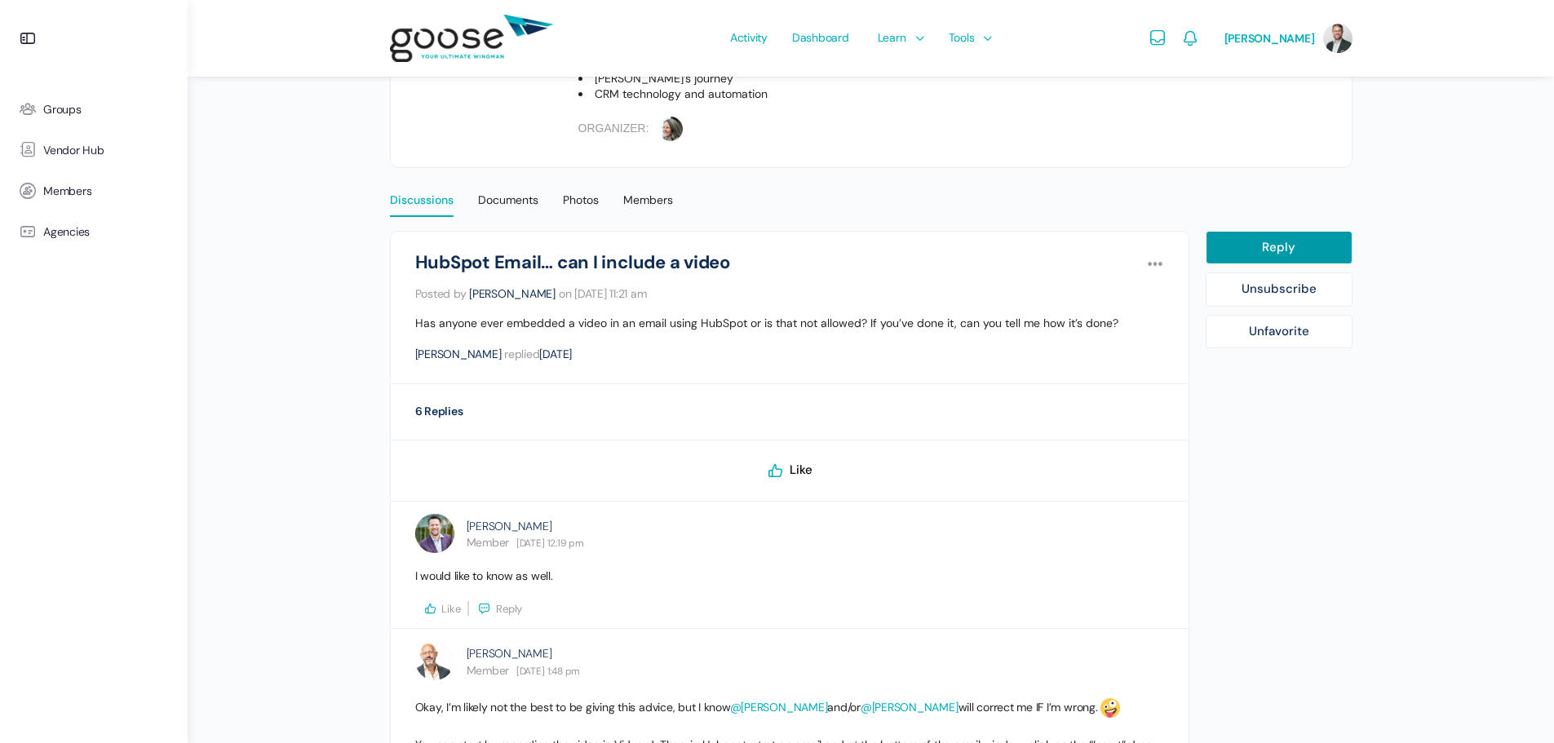
scroll to position [489, 0]
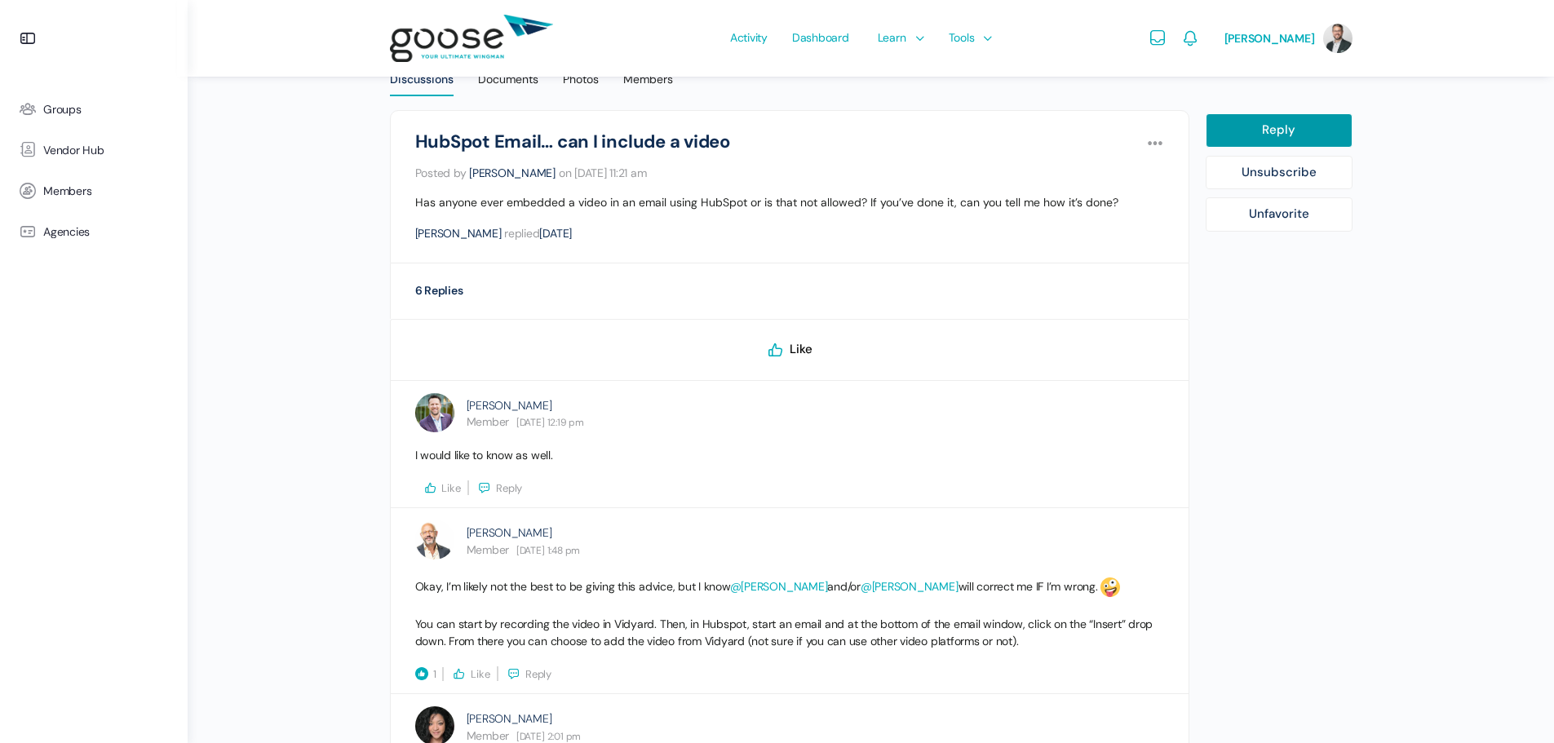
click at [785, 352] on icon at bounding box center [776, 350] width 20 height 20
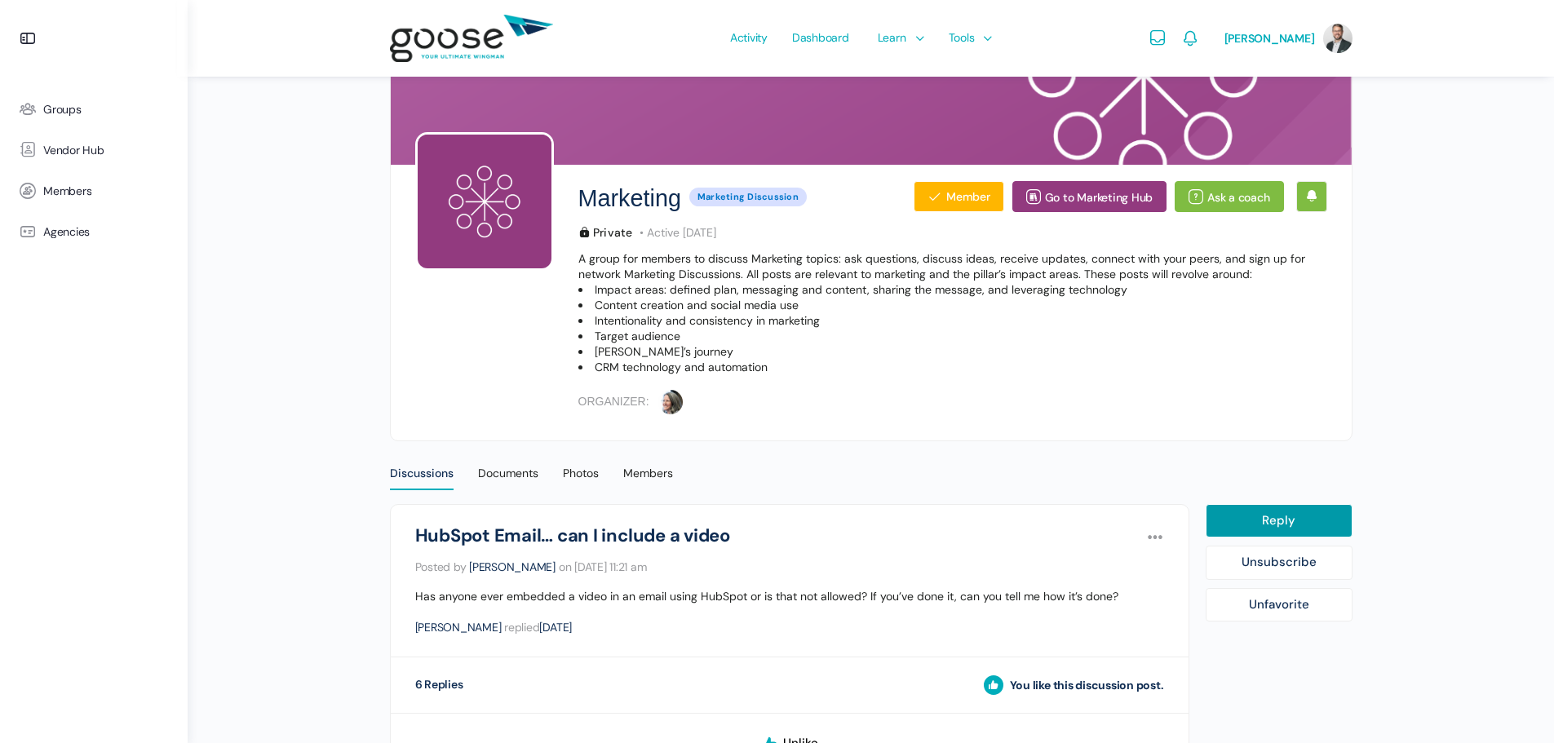
scroll to position [0, 0]
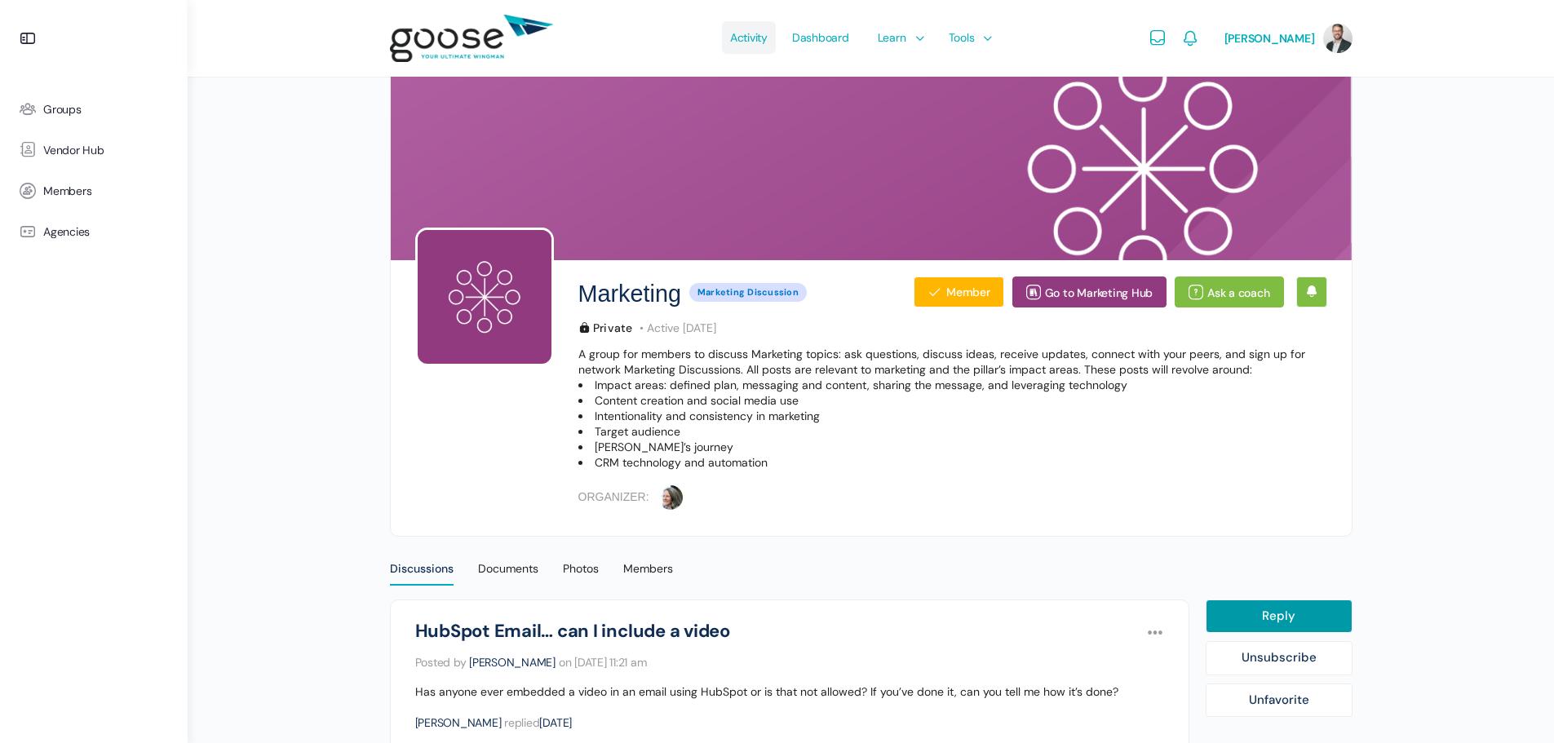
click at [756, 37] on span "Activity" at bounding box center [749, 37] width 38 height 77
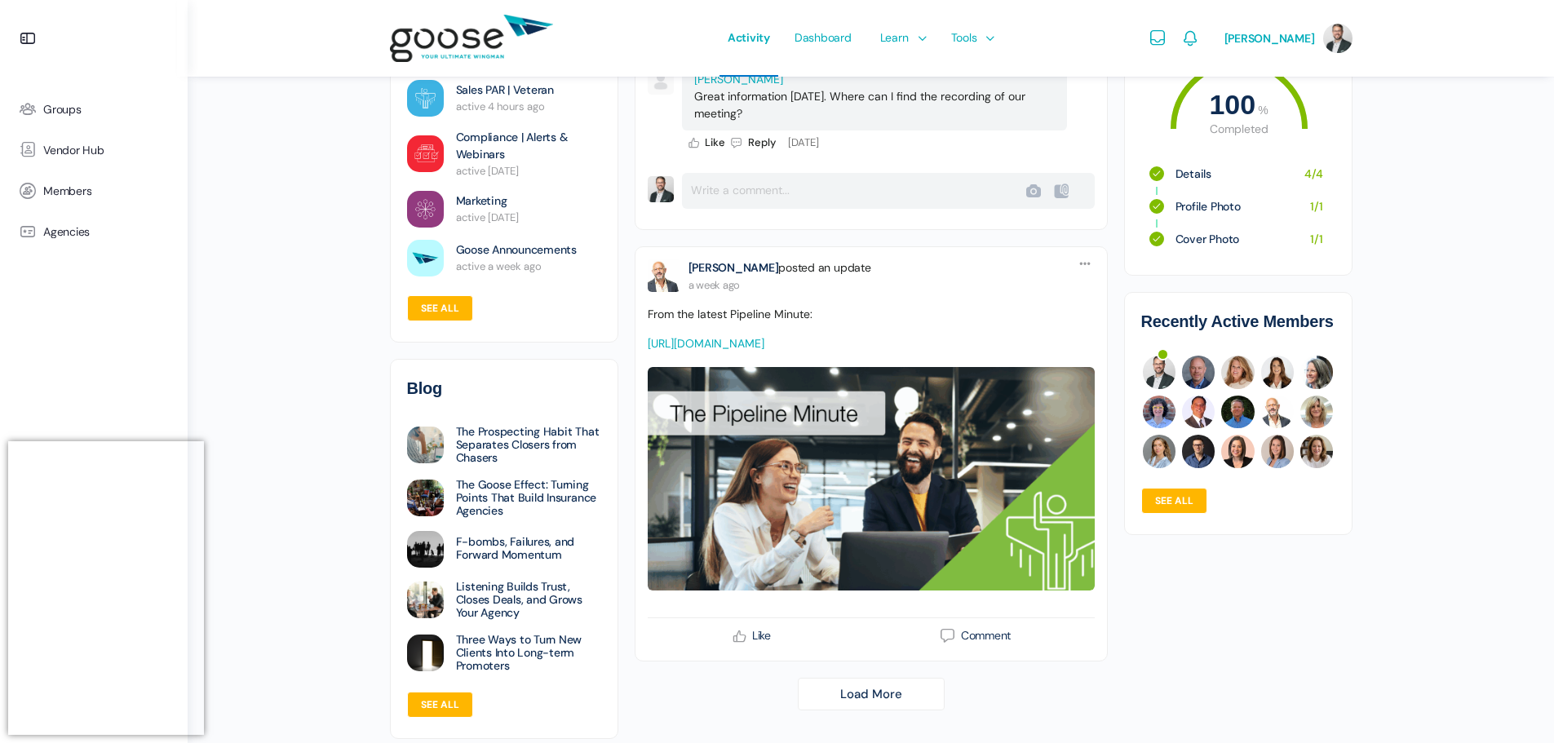
scroll to position [5501, 0]
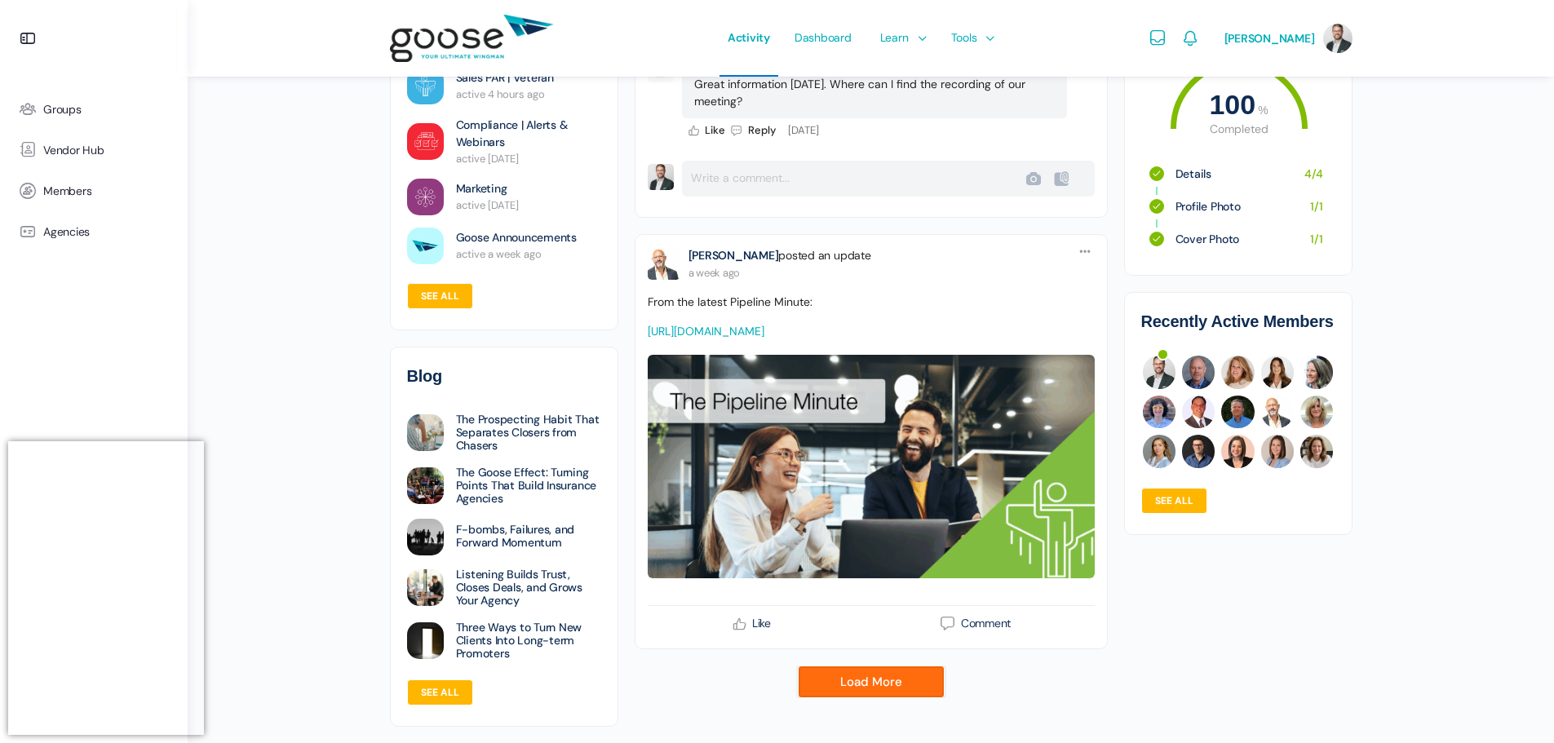
click at [903, 697] on link "Load More" at bounding box center [871, 682] width 147 height 33
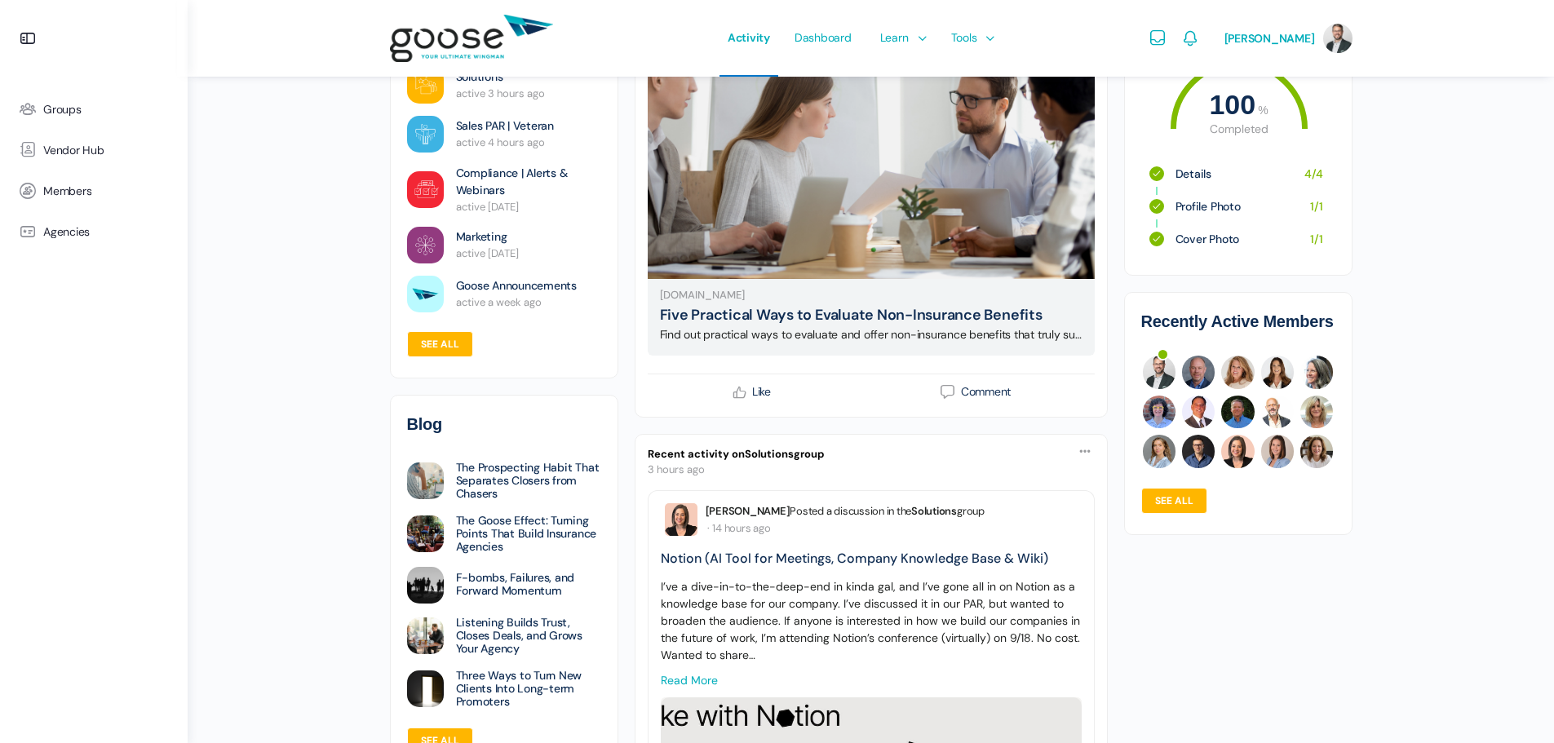
scroll to position [0, 0]
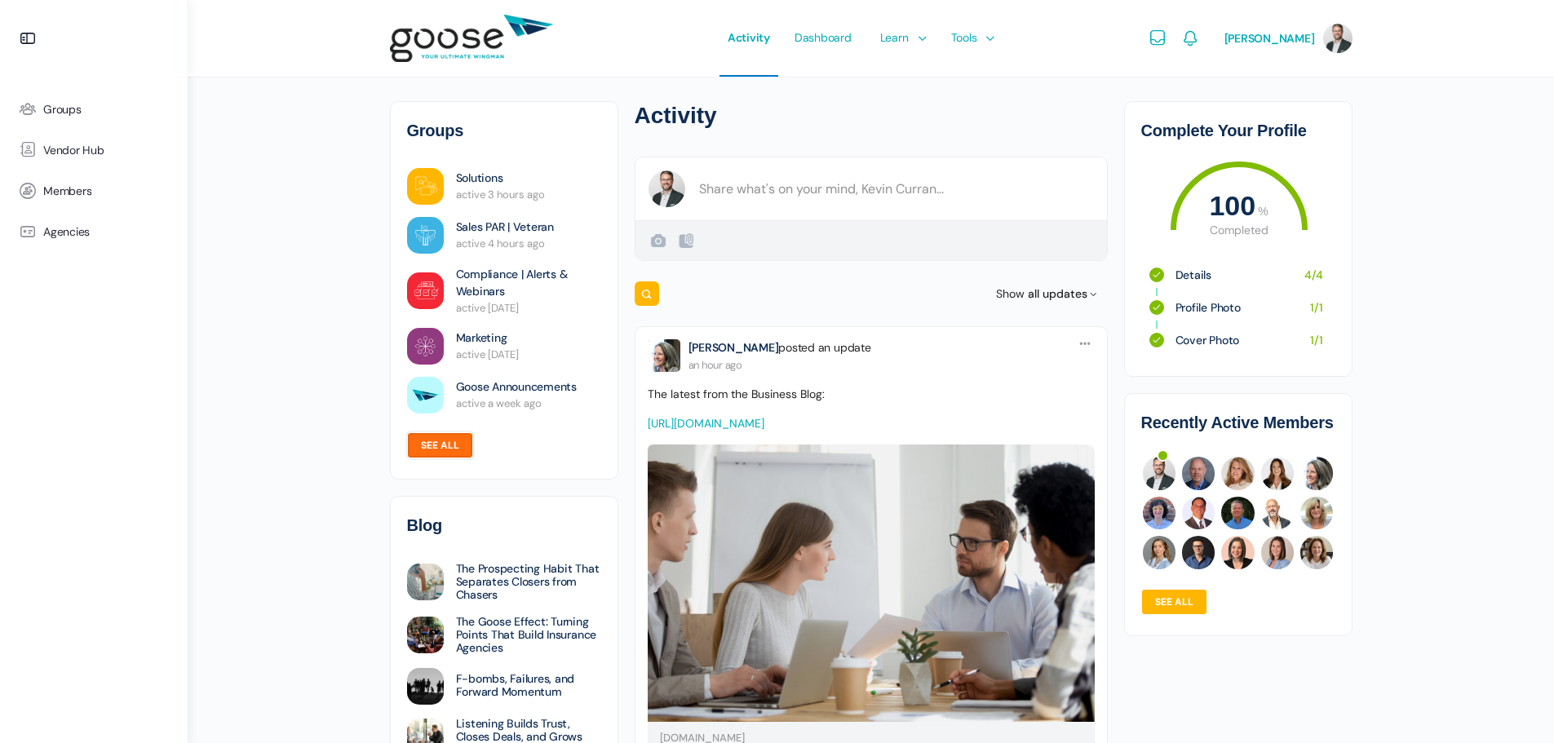
click at [440, 448] on link "See all" at bounding box center [440, 445] width 66 height 26
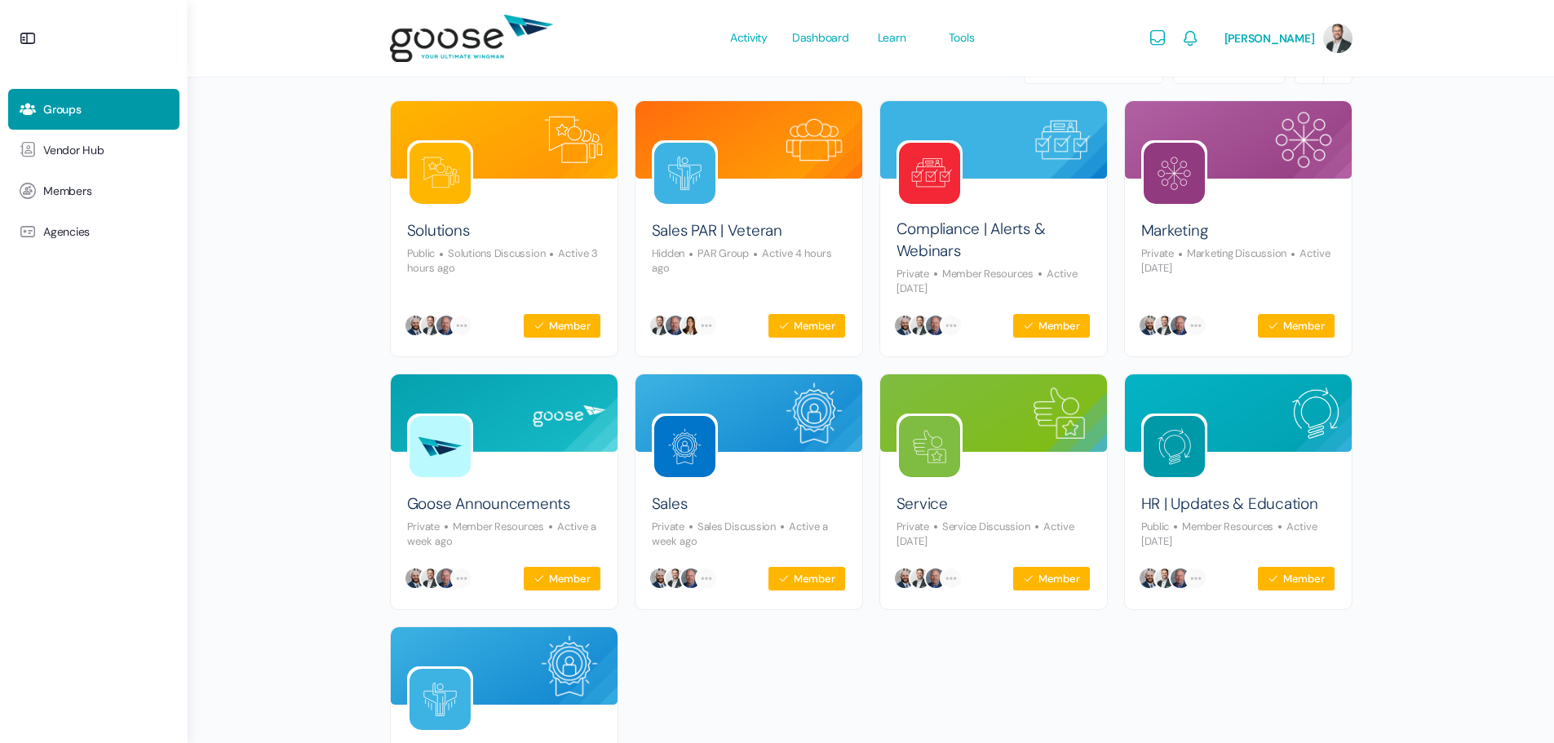
scroll to position [245, 0]
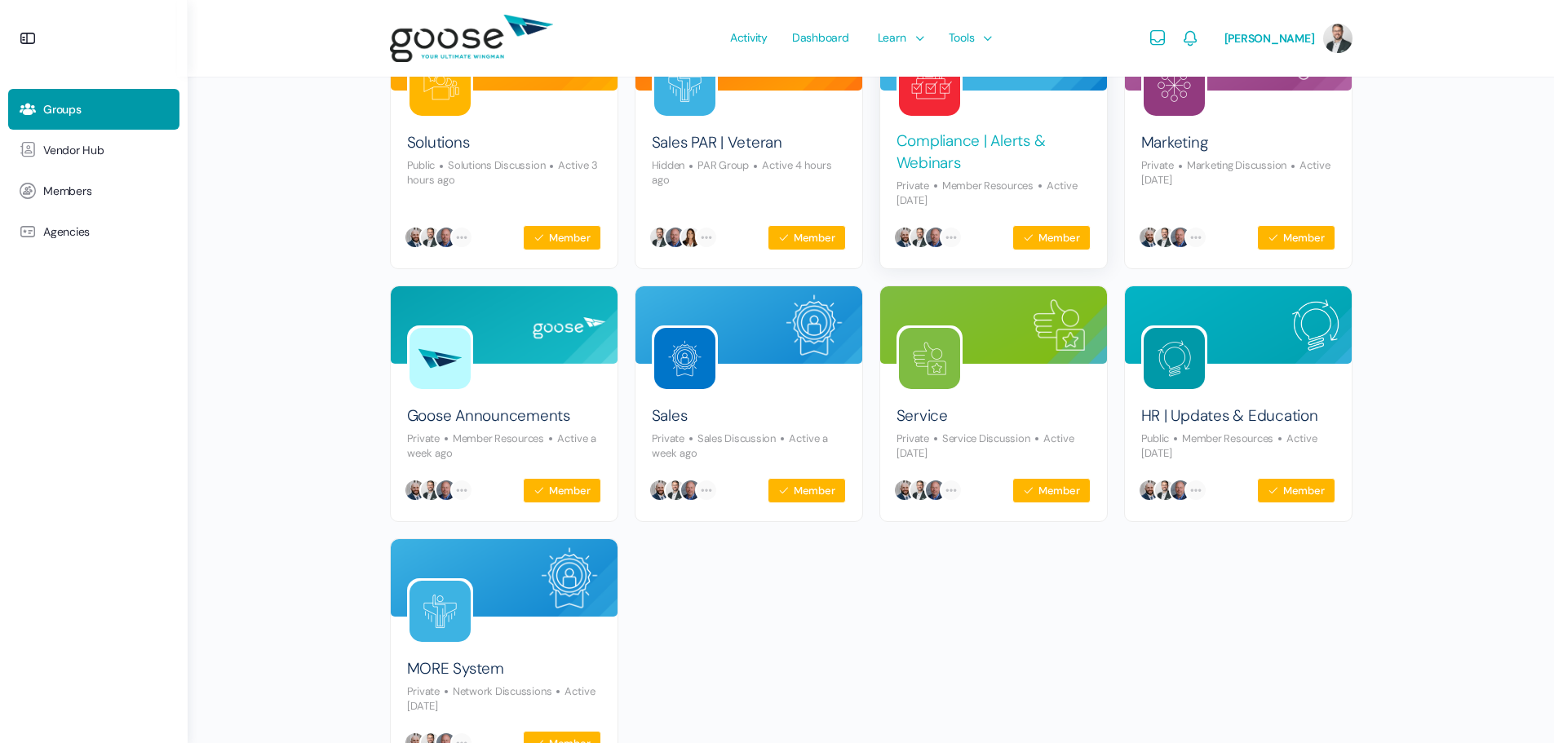
click at [944, 139] on link "Compliance | Alerts & Webinars" at bounding box center [994, 152] width 194 height 43
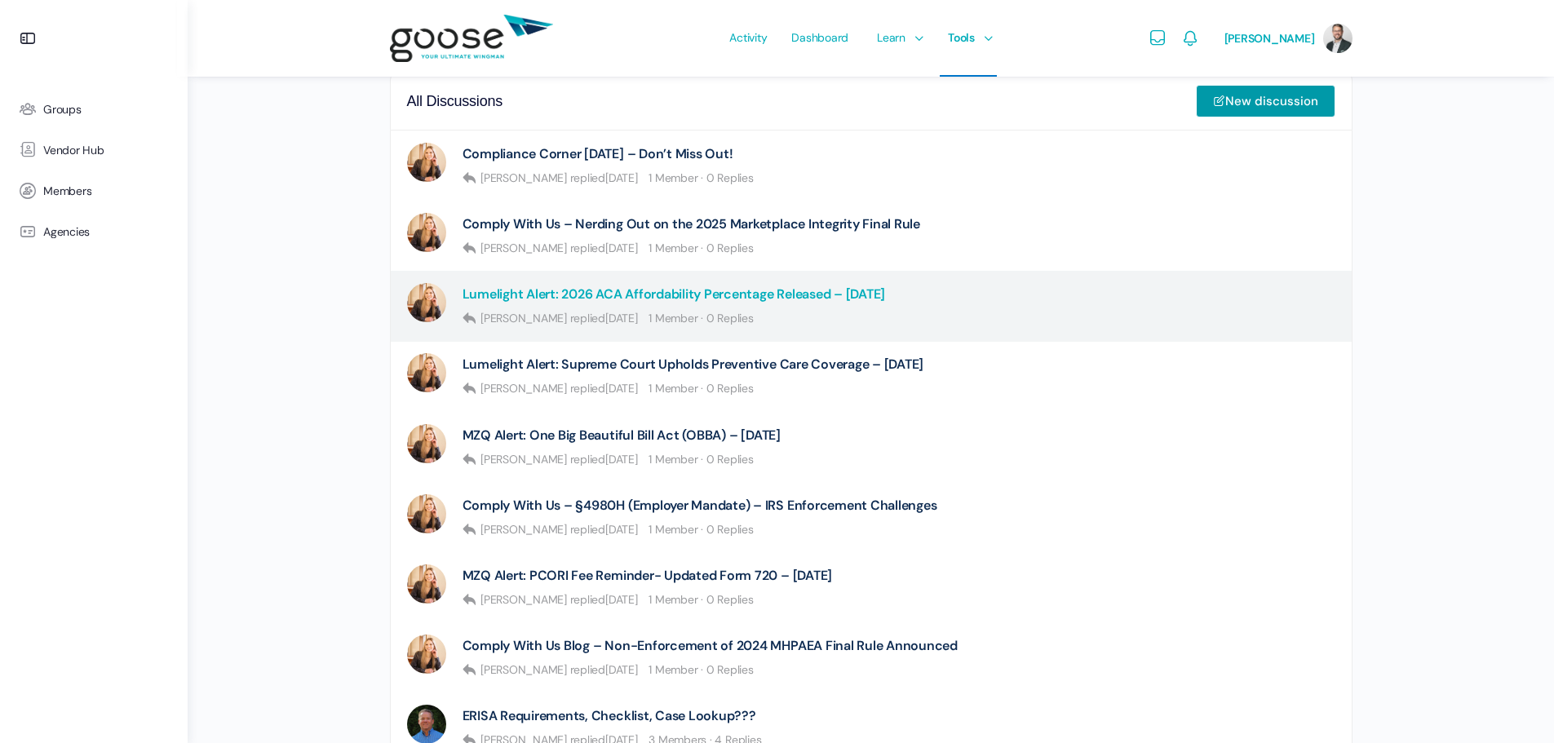
scroll to position [571, 0]
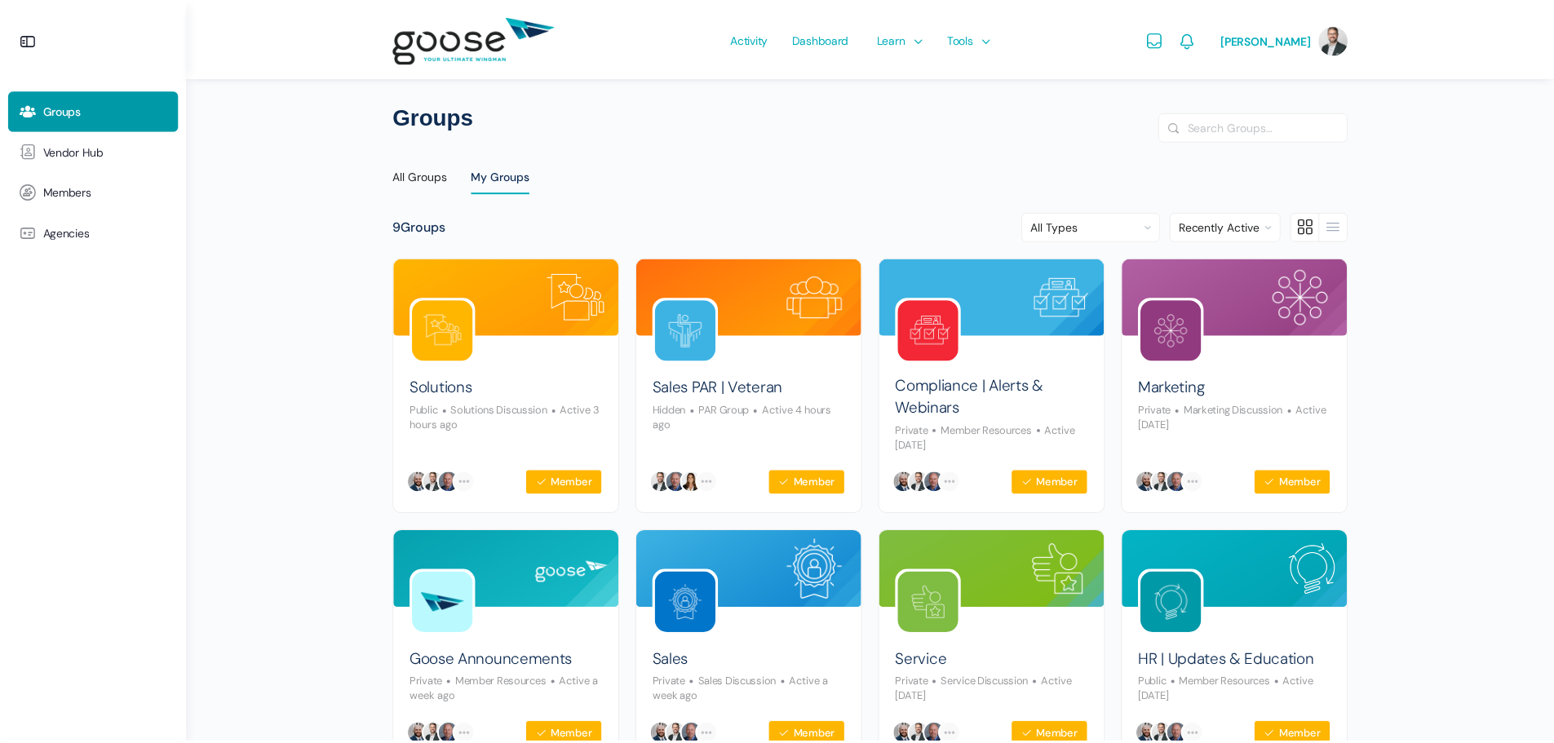
scroll to position [245, 0]
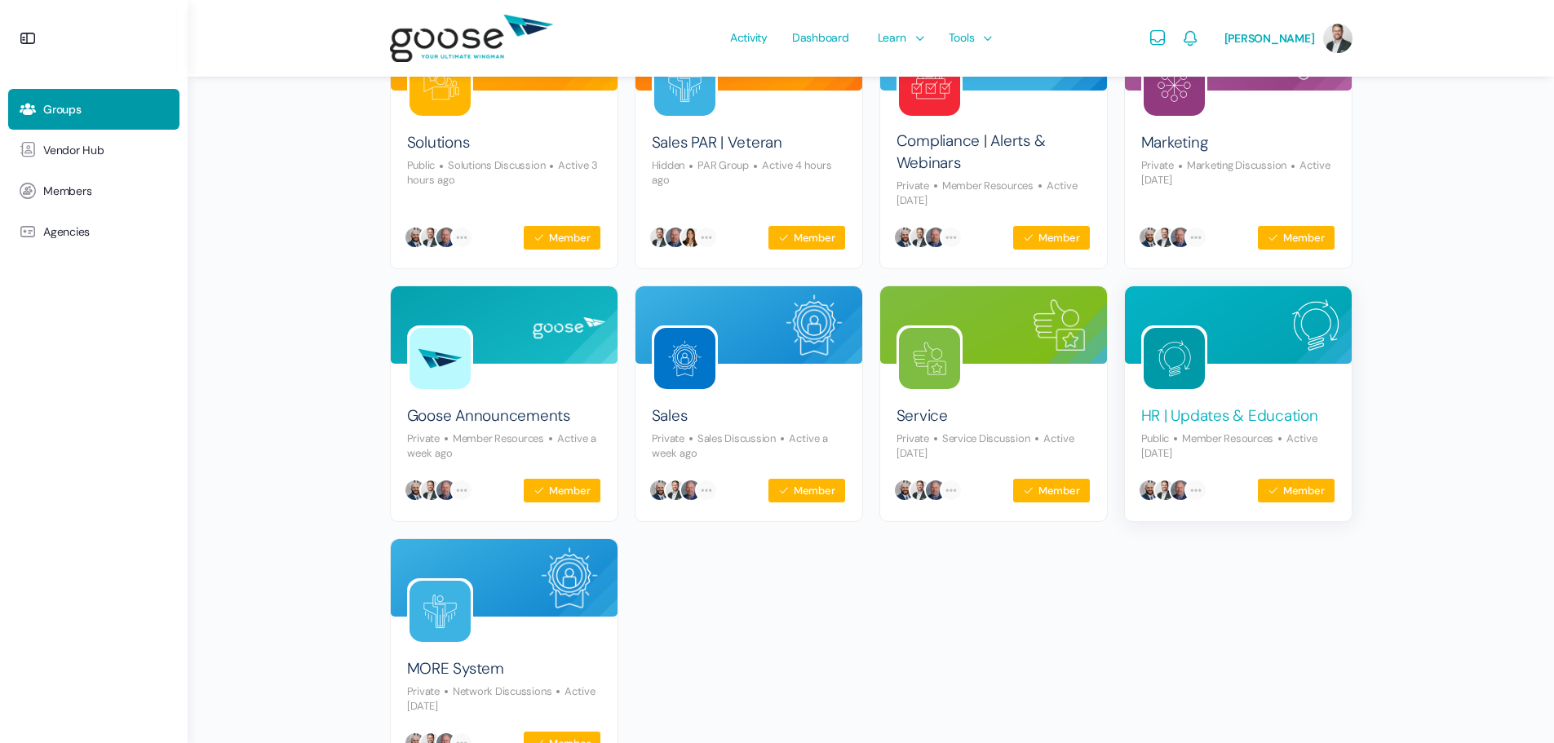
click at [1224, 414] on link "HR | Updates & Education" at bounding box center [1229, 416] width 177 height 22
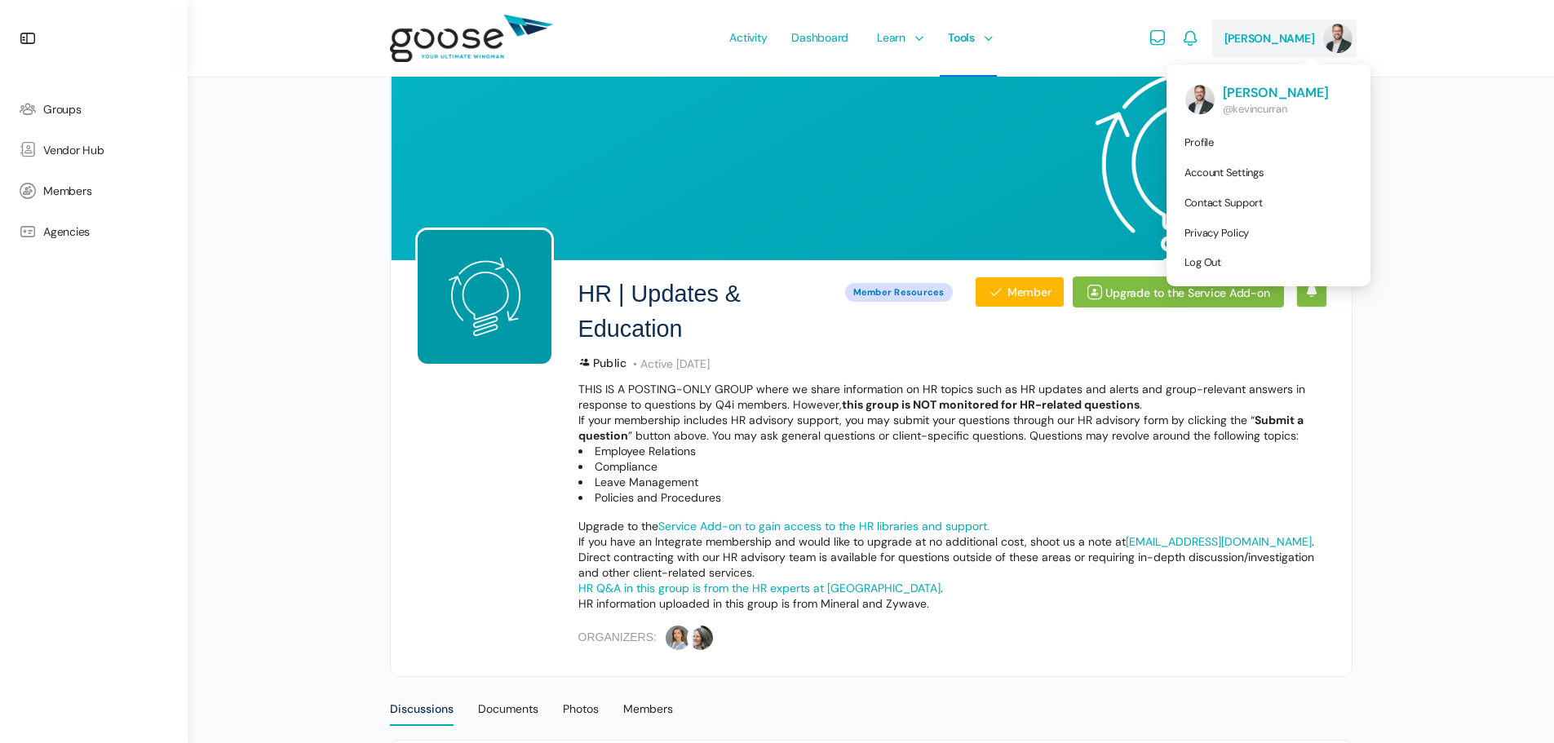
click at [1308, 33] on span "[PERSON_NAME]" at bounding box center [1269, 38] width 91 height 15
